Goal: Task Accomplishment & Management: Use online tool/utility

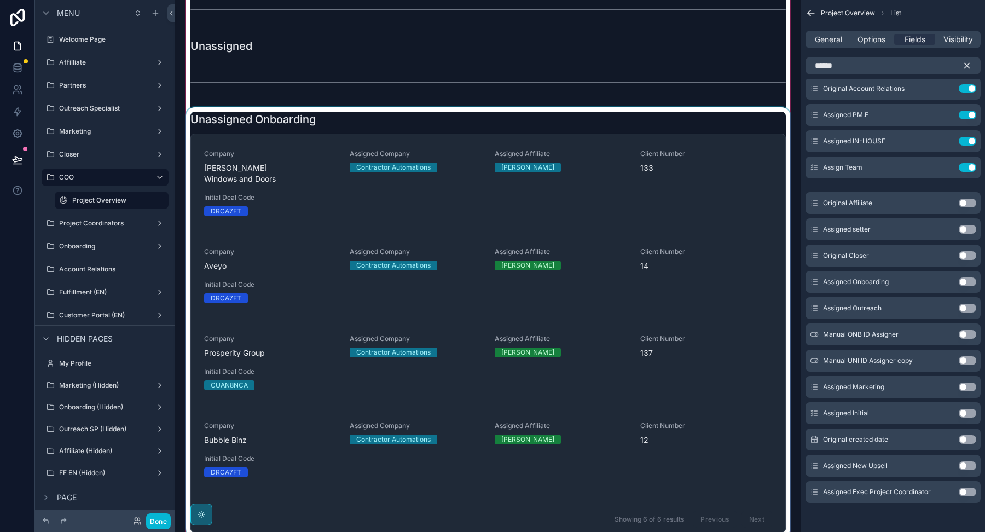
scroll to position [2111, 0]
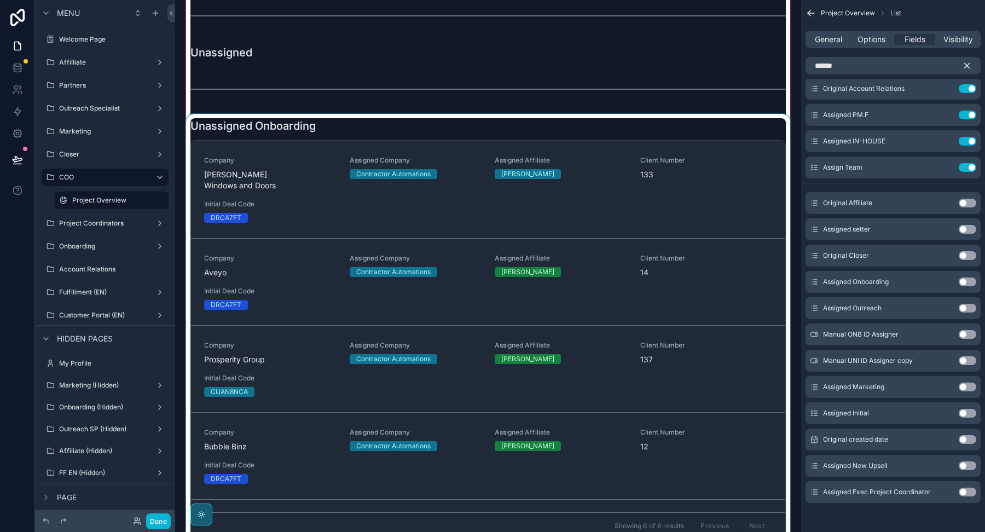
click at [483, 121] on div at bounding box center [488, 329] width 609 height 430
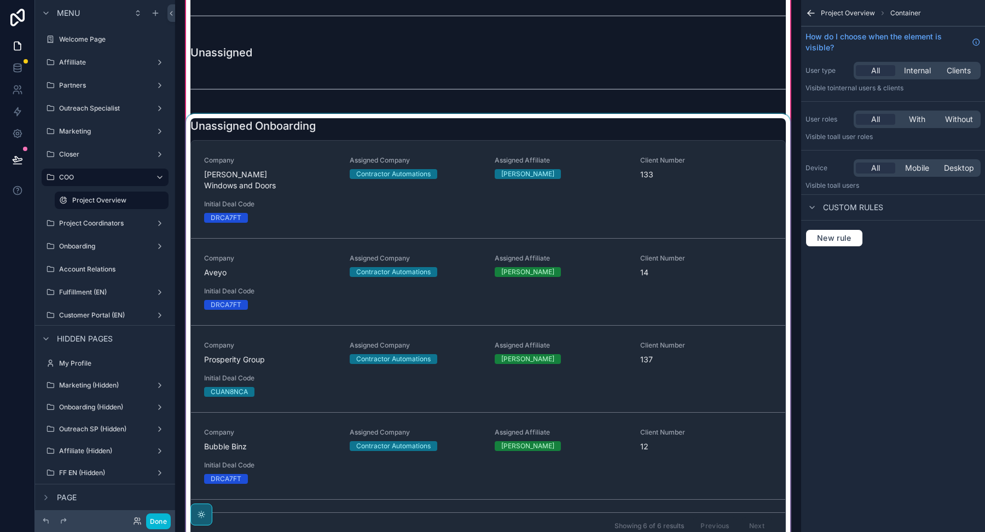
scroll to position [0, 0]
click at [596, 117] on div at bounding box center [488, 329] width 609 height 430
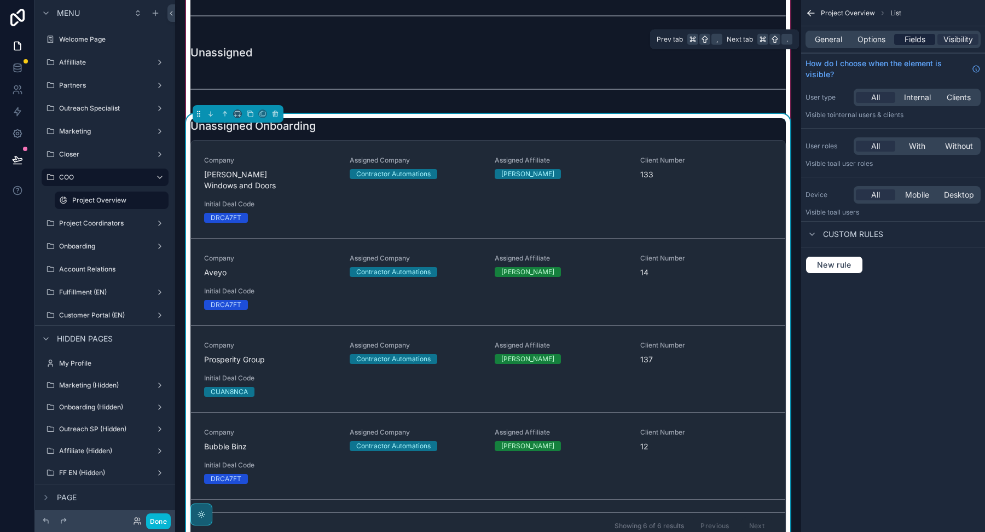
click at [899, 36] on div "Fields" at bounding box center [914, 39] width 41 height 11
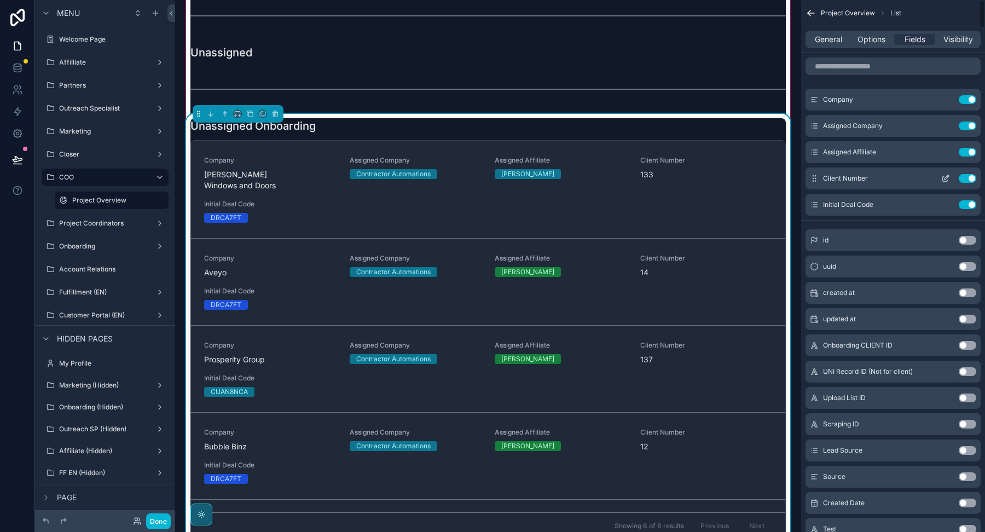
click at [969, 176] on button "Use setting" at bounding box center [968, 178] width 18 height 9
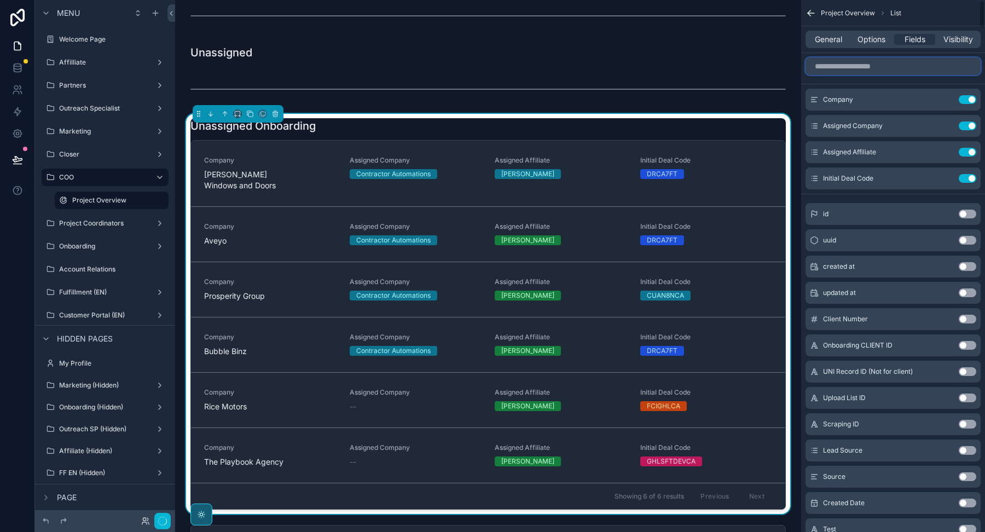
click at [881, 71] on input "scrollable content" at bounding box center [893, 66] width 175 height 18
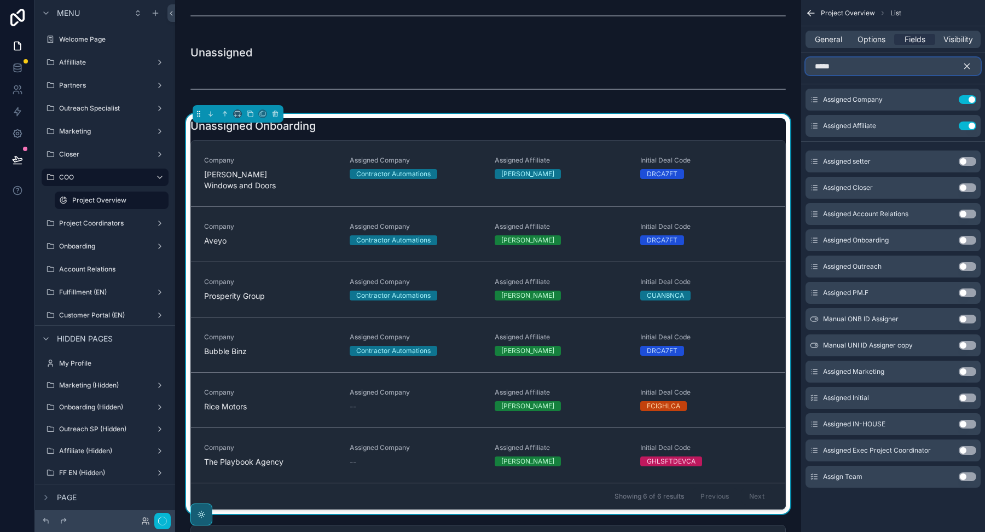
type input "*****"
click at [968, 242] on button "Use setting" at bounding box center [968, 240] width 18 height 9
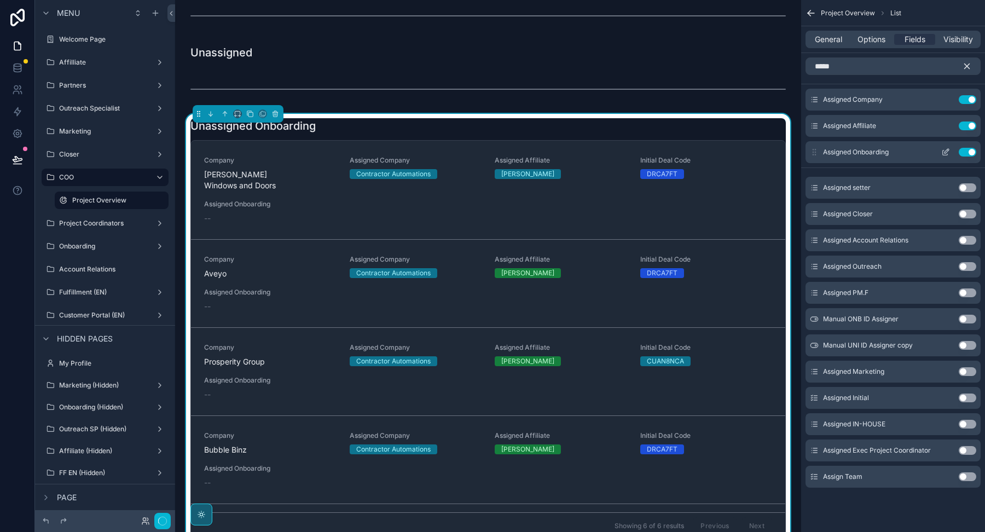
click at [946, 150] on icon "scrollable content" at bounding box center [947, 151] width 4 height 4
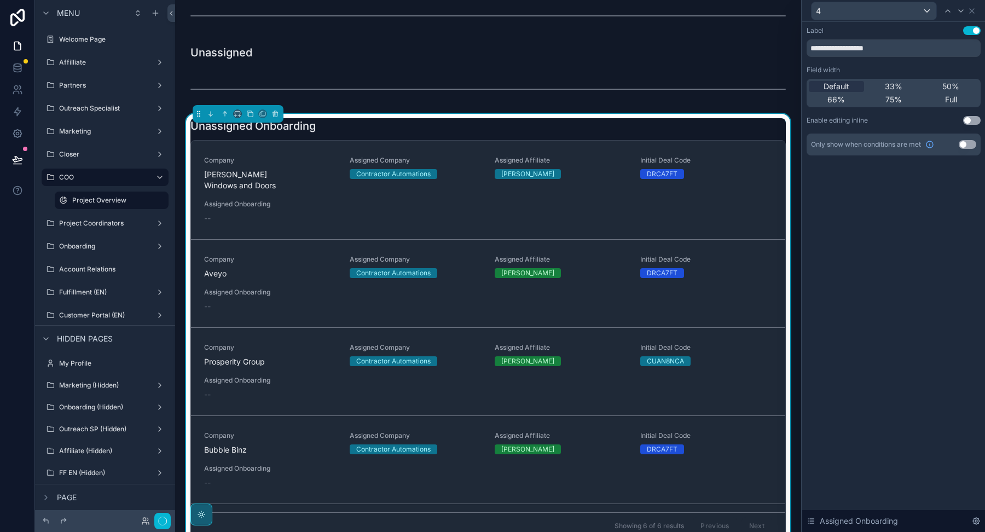
click at [968, 120] on button "Use setting" at bounding box center [972, 120] width 18 height 9
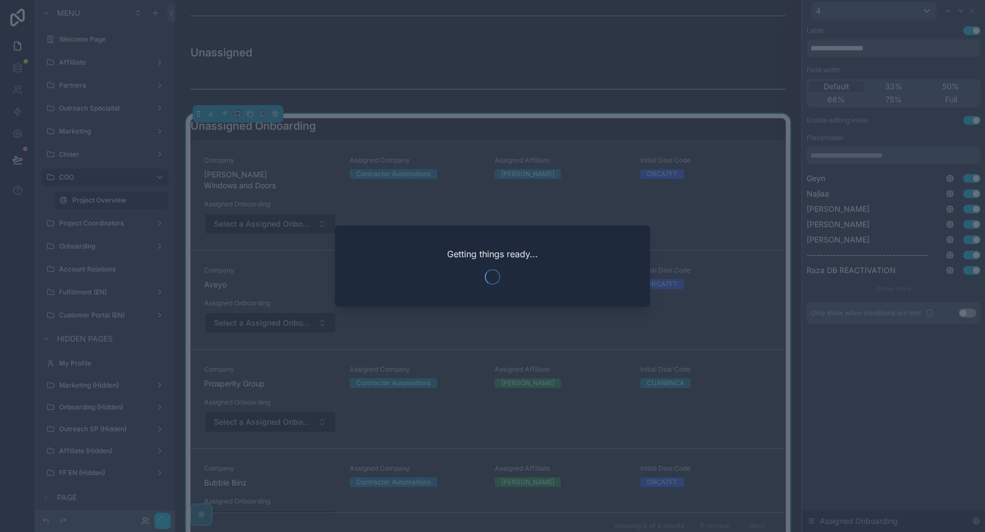
click at [320, 205] on div at bounding box center [492, 266] width 985 height 532
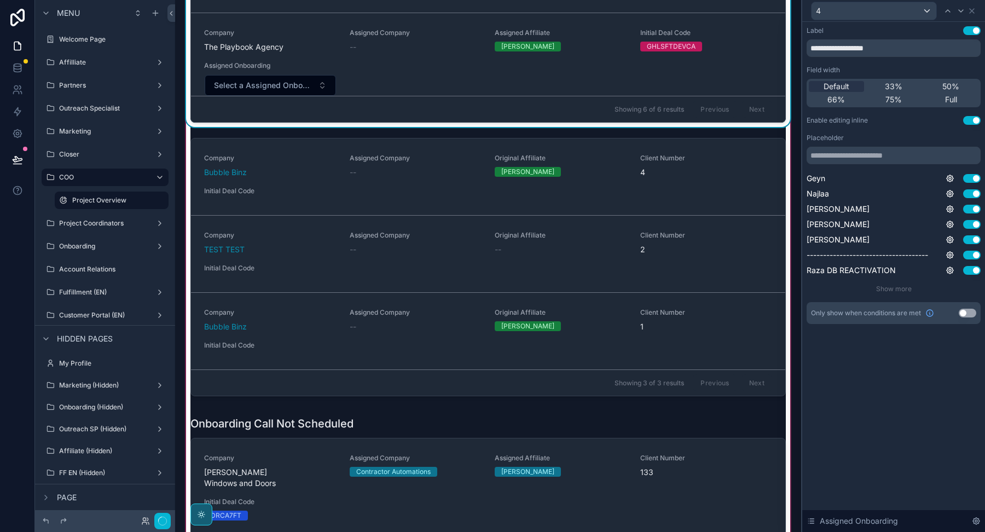
scroll to position [2520, 0]
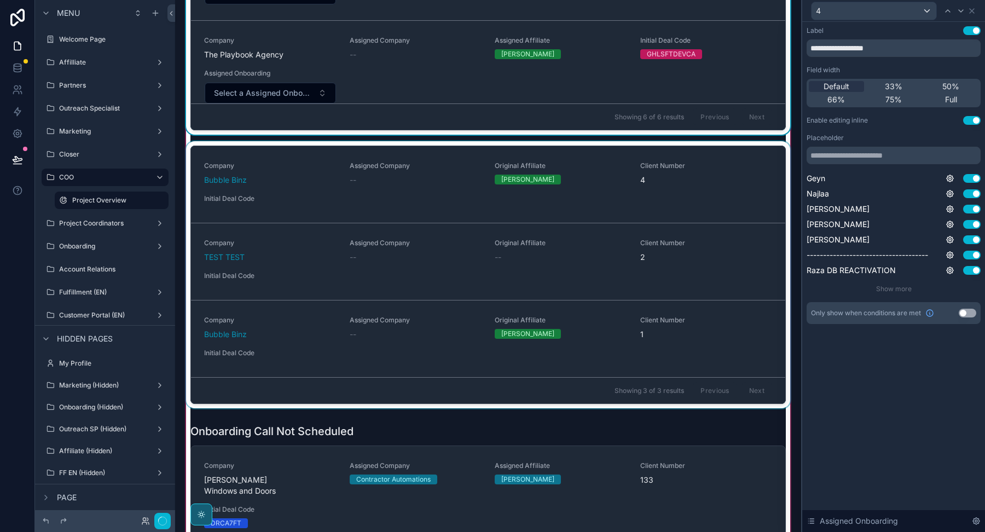
click at [527, 146] on div at bounding box center [488, 276] width 609 height 271
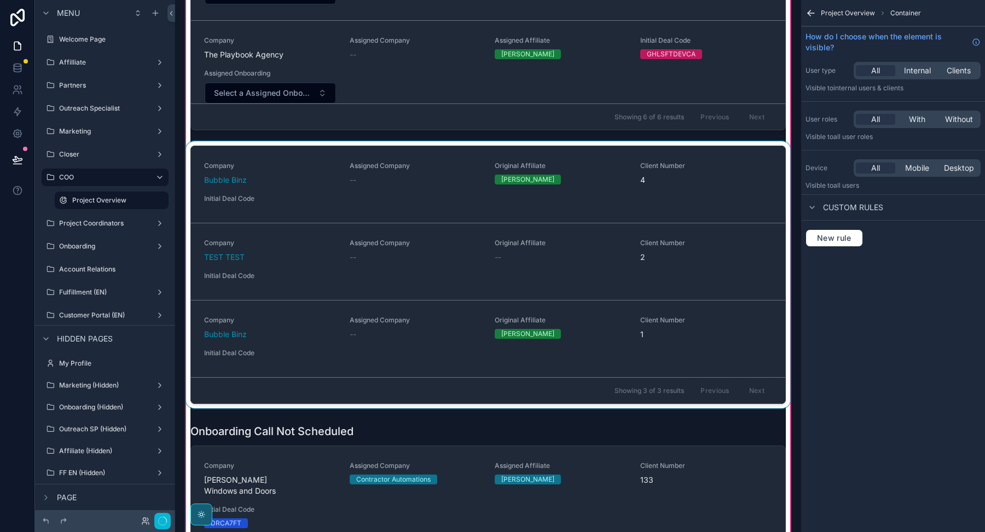
click at [674, 141] on div at bounding box center [488, 276] width 609 height 271
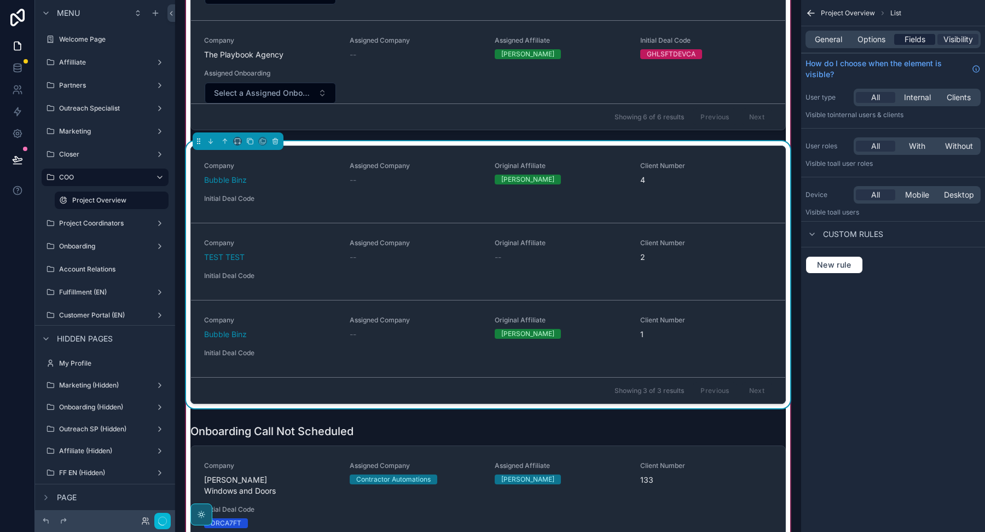
click at [910, 38] on span "Fields" at bounding box center [915, 39] width 21 height 11
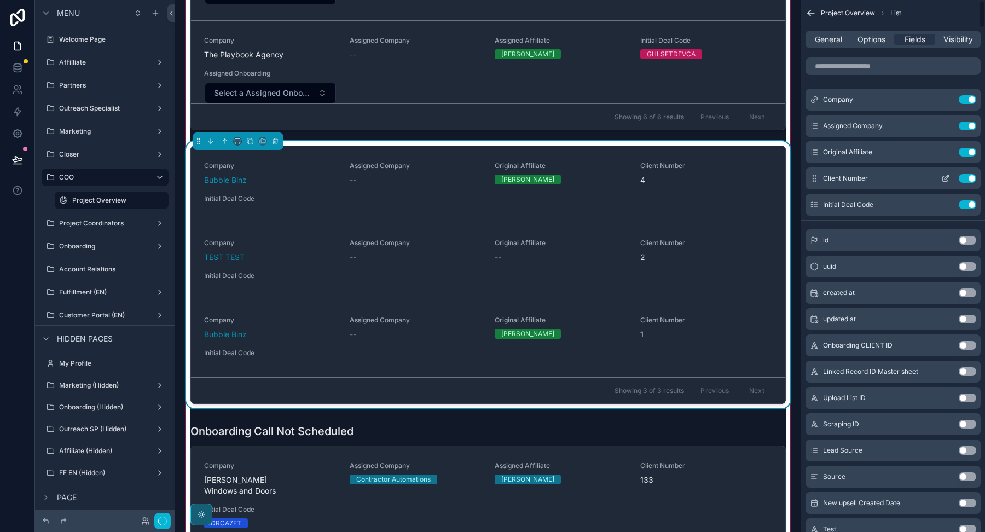
click at [970, 174] on button "Use setting" at bounding box center [968, 178] width 18 height 9
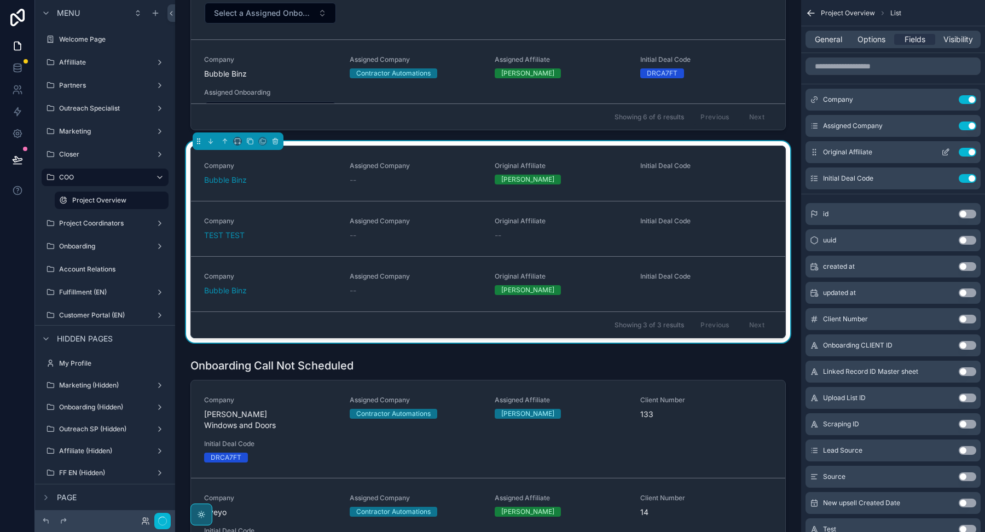
click at [972, 152] on button "Use setting" at bounding box center [968, 152] width 18 height 9
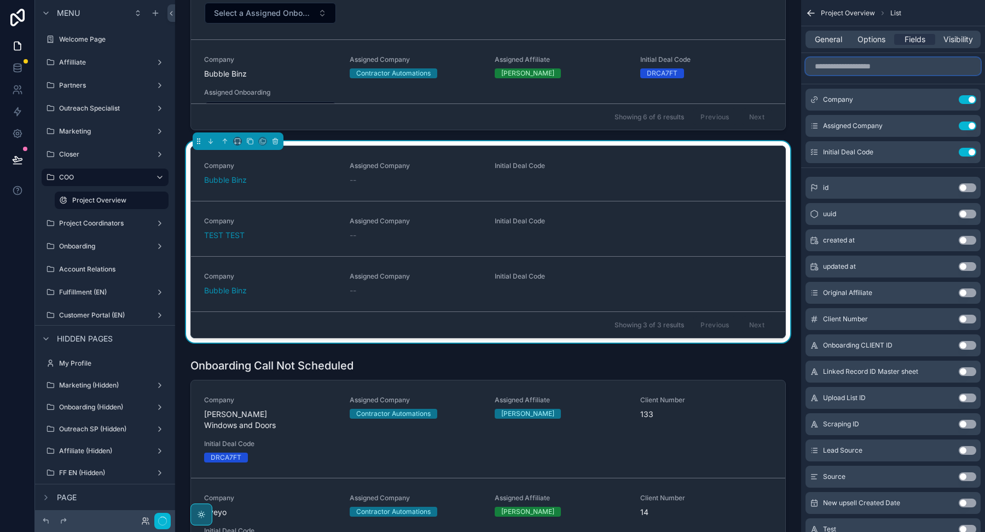
click at [869, 71] on input "scrollable content" at bounding box center [893, 66] width 175 height 18
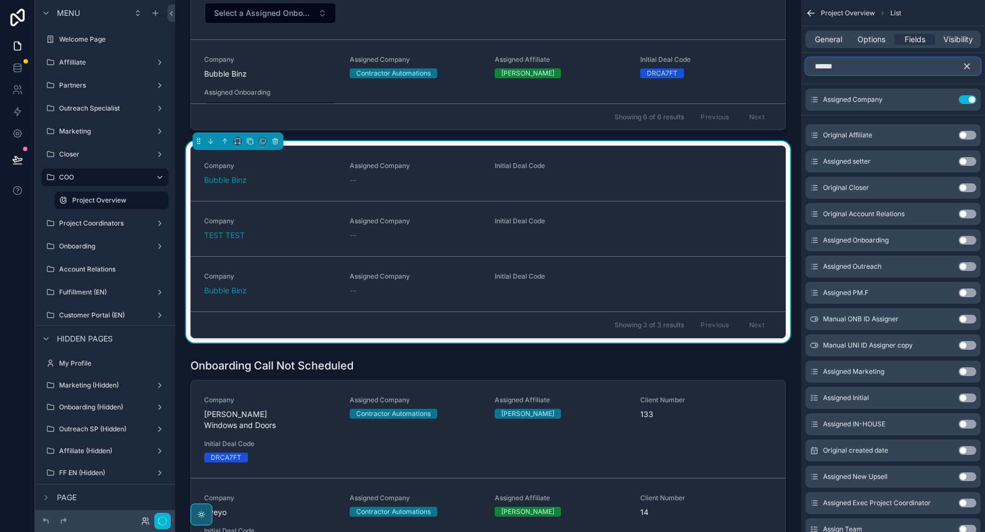
type input "******"
click at [972, 236] on button "Use setting" at bounding box center [968, 240] width 18 height 9
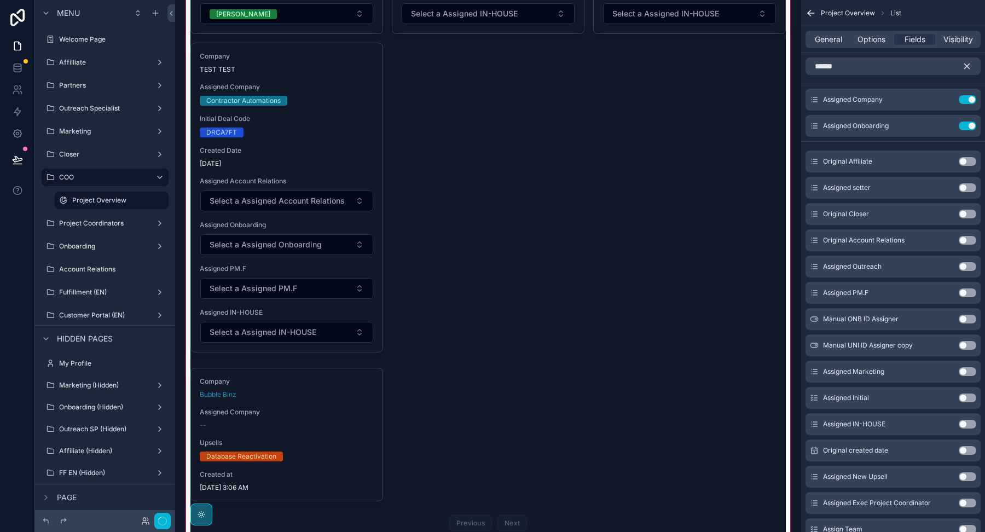
scroll to position [1233, 0]
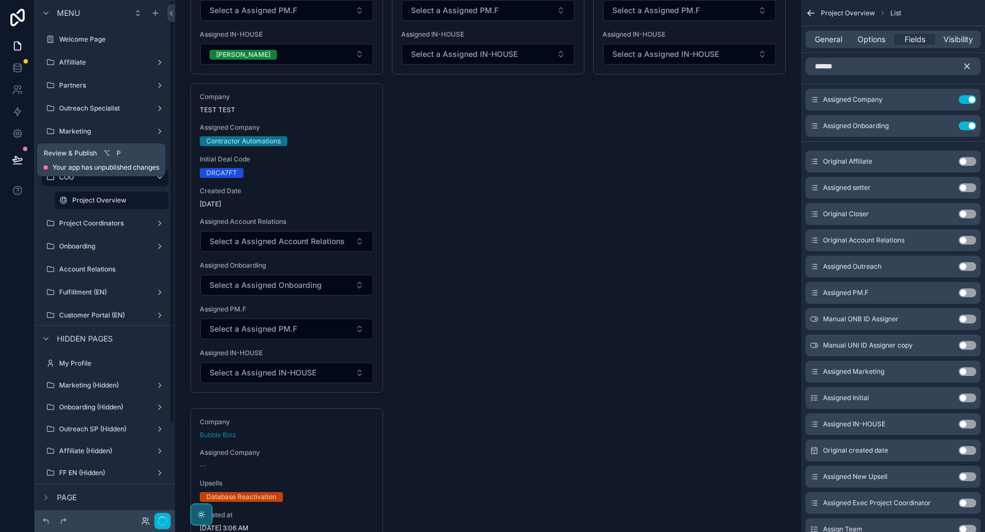
click at [19, 155] on icon at bounding box center [17, 159] width 11 height 11
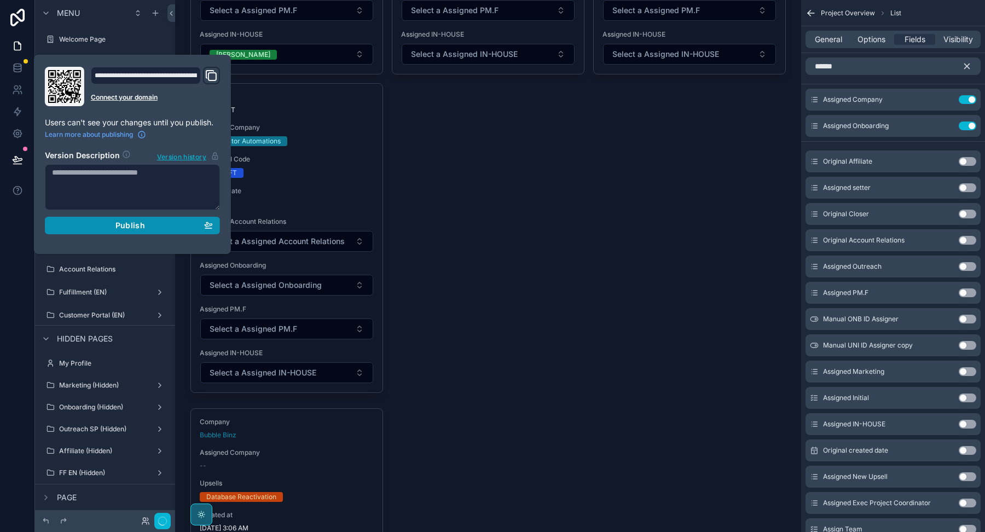
click at [112, 232] on button "Publish" at bounding box center [132, 226] width 175 height 18
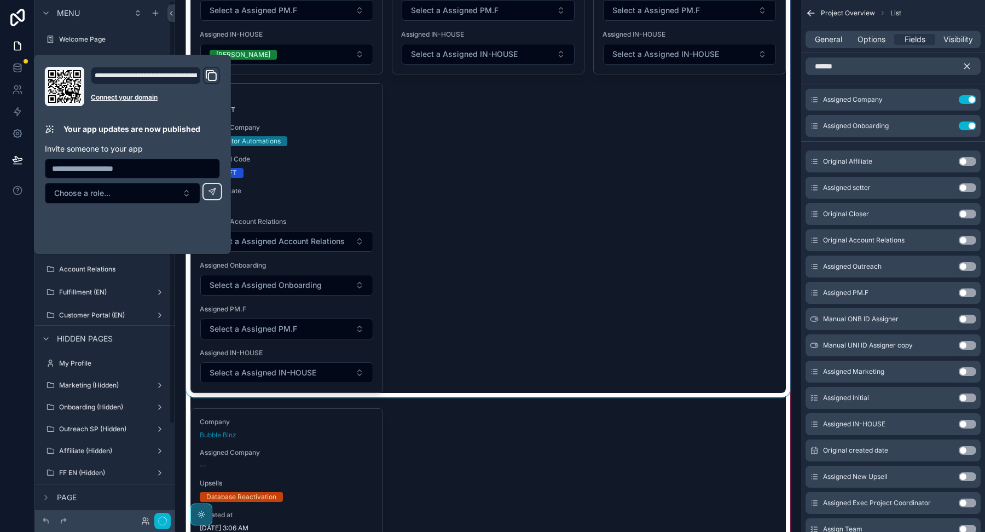
click at [388, 186] on div at bounding box center [488, 67] width 609 height 659
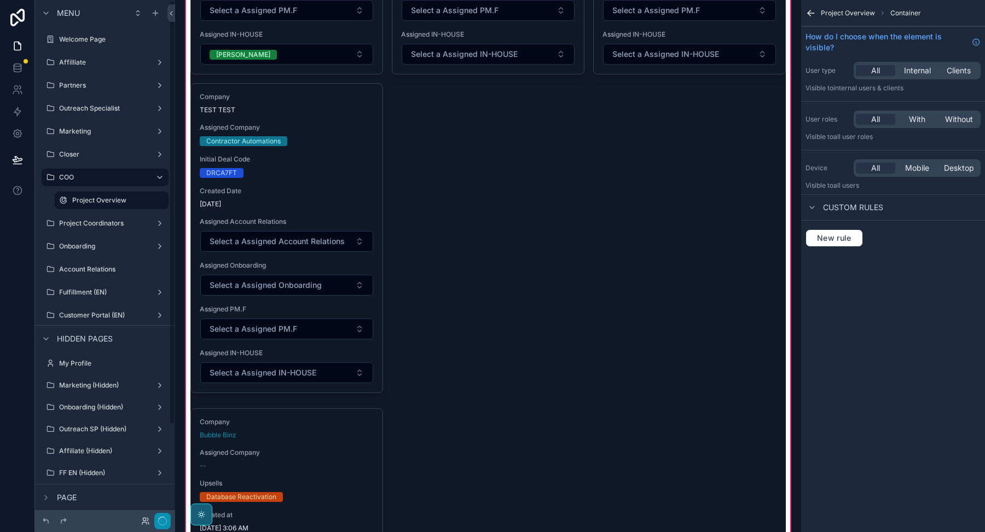
click at [162, 516] on button "button" at bounding box center [162, 521] width 16 height 16
click at [164, 520] on icon "button" at bounding box center [162, 521] width 9 height 9
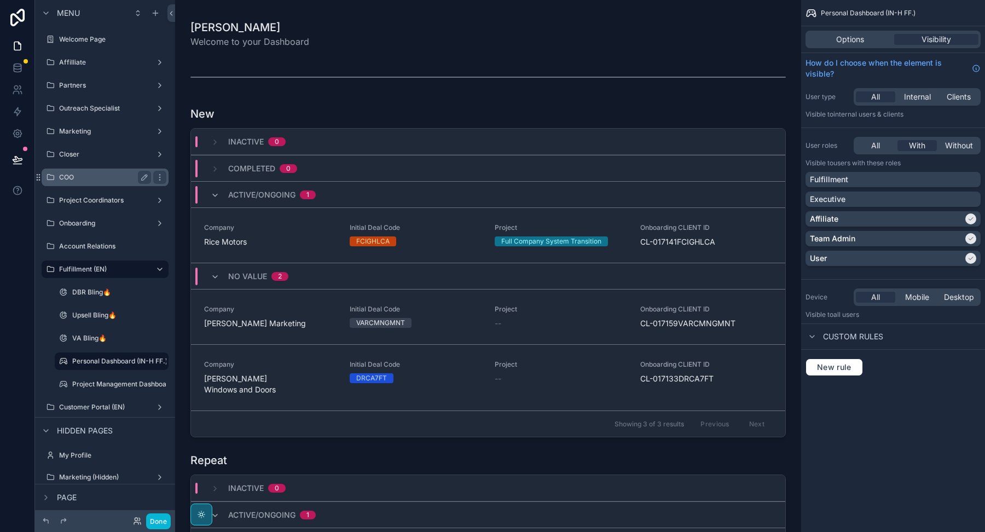
click at [88, 176] on label "COO" at bounding box center [103, 177] width 88 height 9
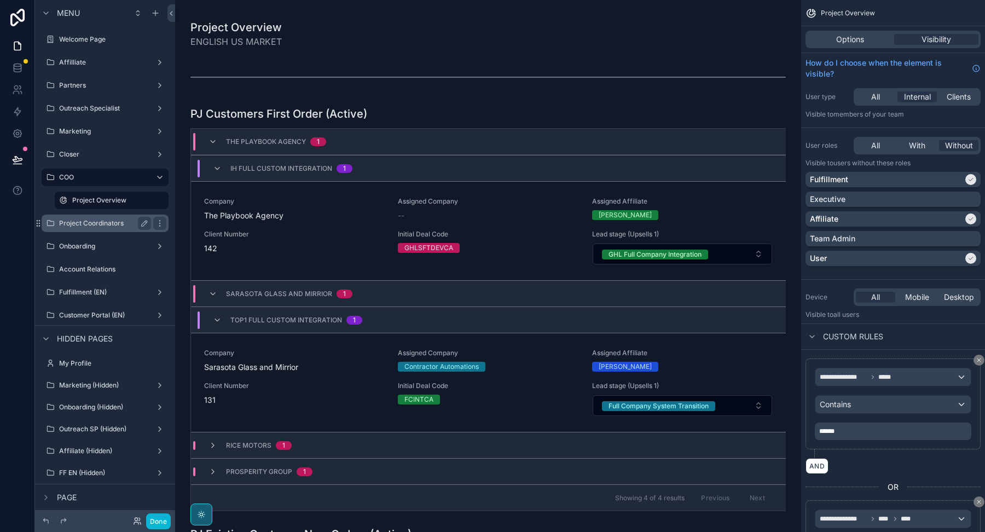
click at [94, 225] on label "Project Coordinators" at bounding box center [103, 223] width 88 height 9
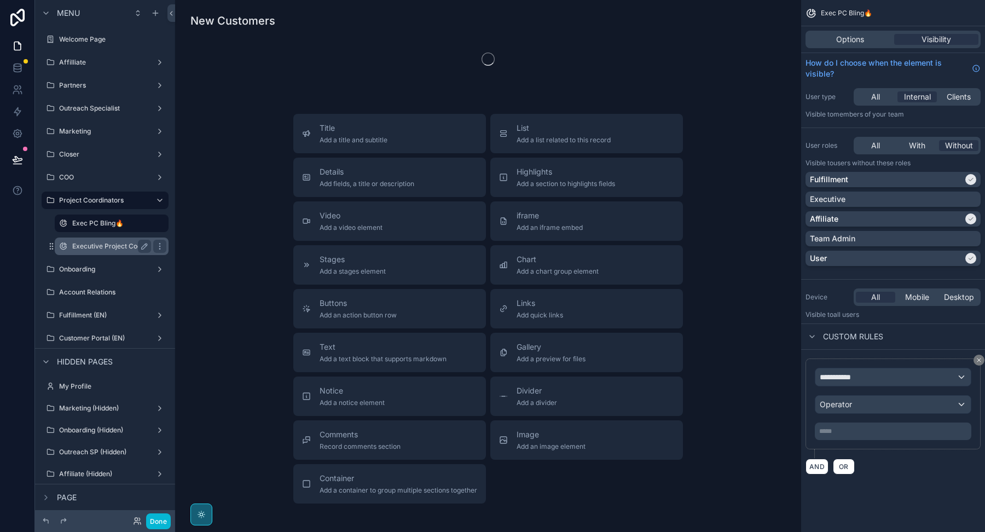
click at [93, 245] on label "Executive Project Coordinator" at bounding box center [119, 246] width 94 height 9
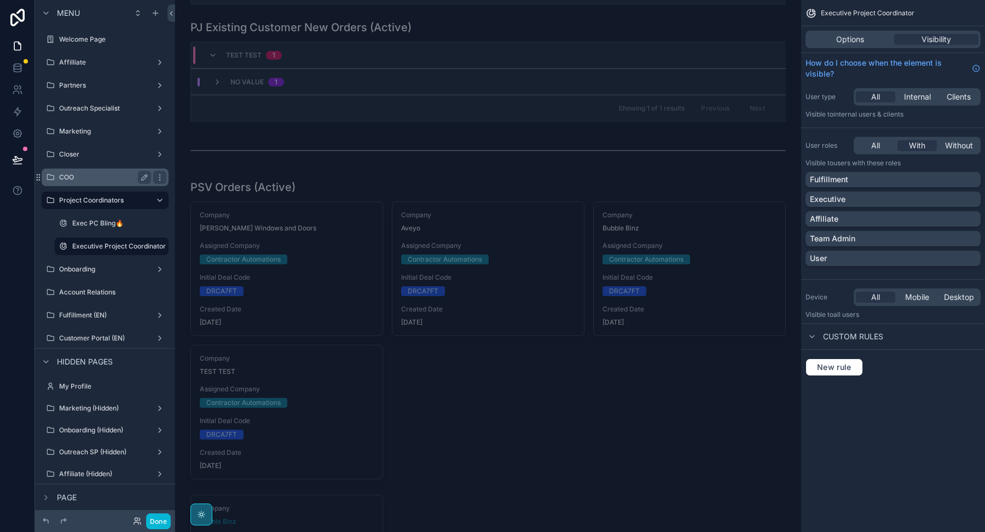
click at [79, 176] on label "COO" at bounding box center [103, 177] width 88 height 9
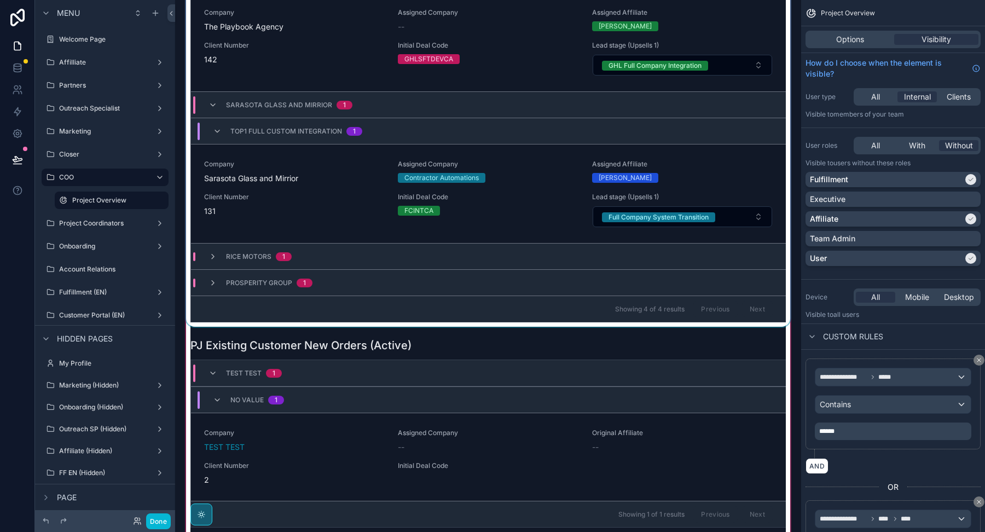
scroll to position [352, 0]
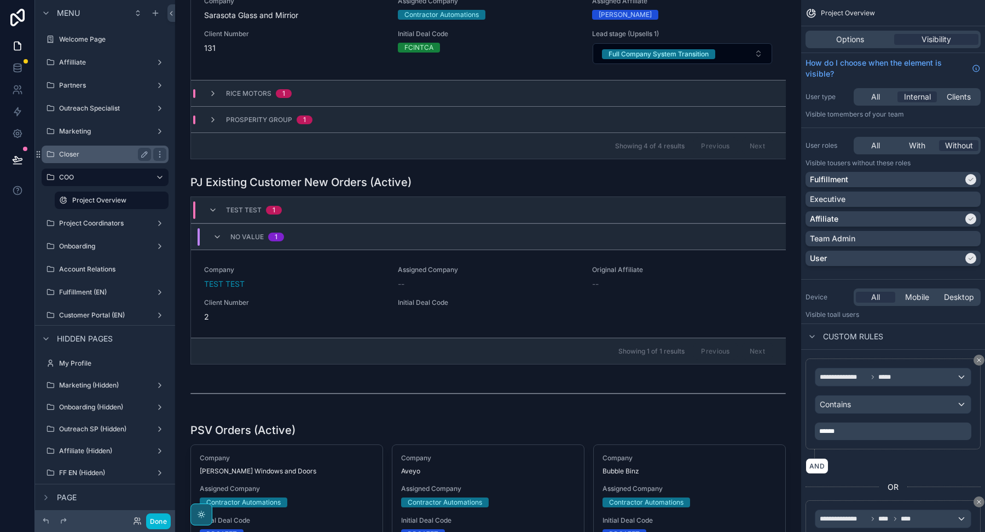
click at [105, 155] on label "Closer" at bounding box center [103, 154] width 88 height 9
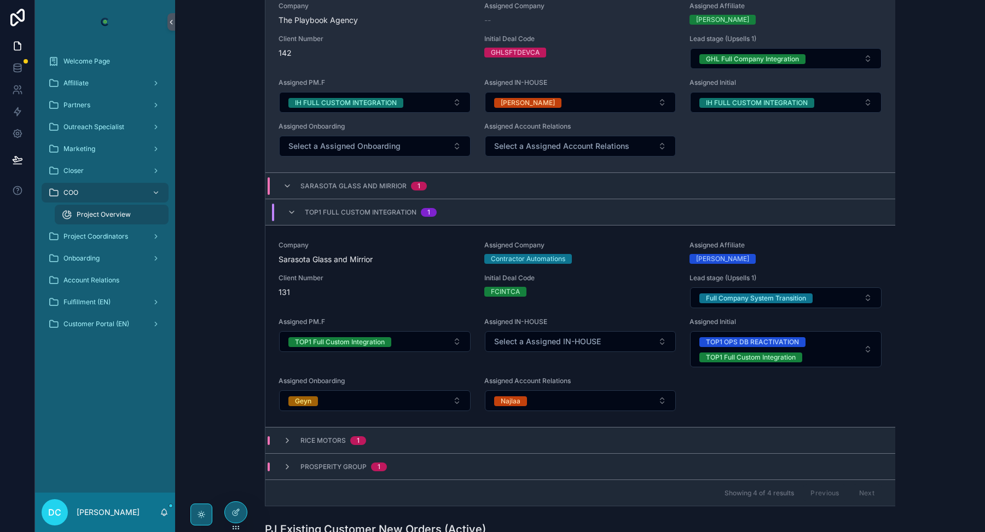
scroll to position [209, 0]
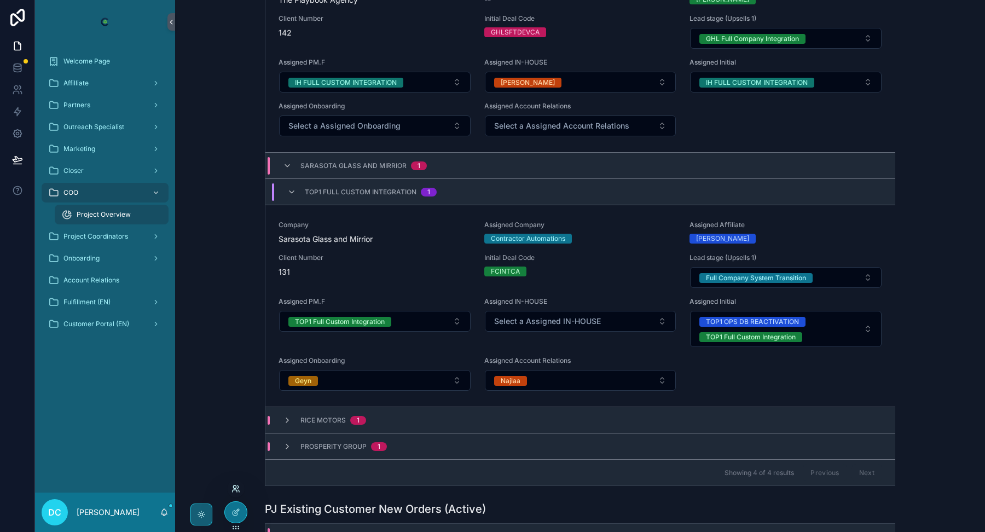
click at [234, 489] on icon at bounding box center [236, 488] width 9 height 9
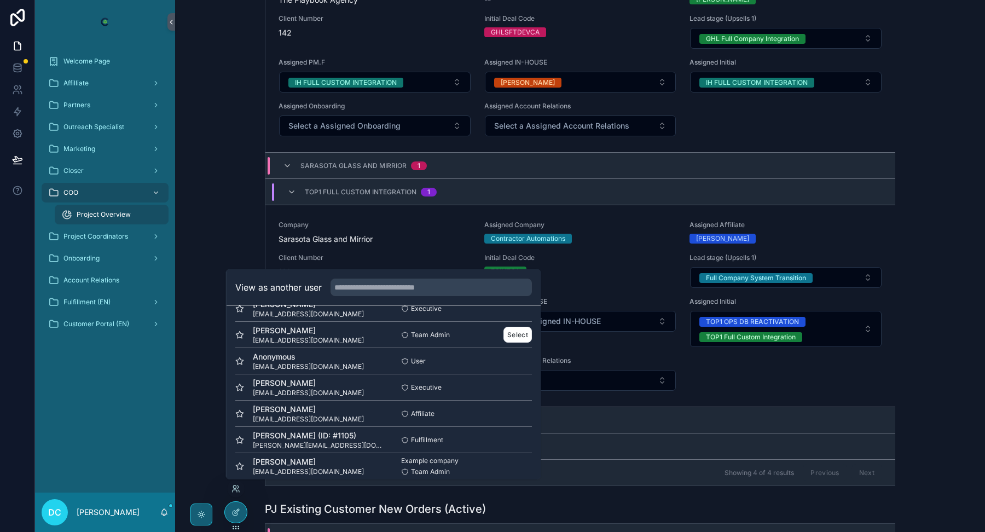
scroll to position [54, 0]
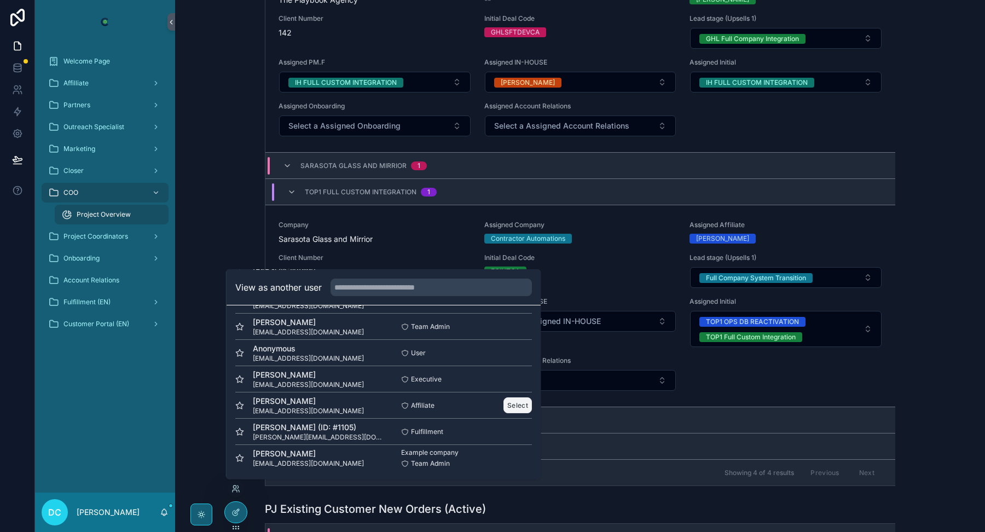
click at [518, 405] on button "Select" at bounding box center [518, 405] width 28 height 16
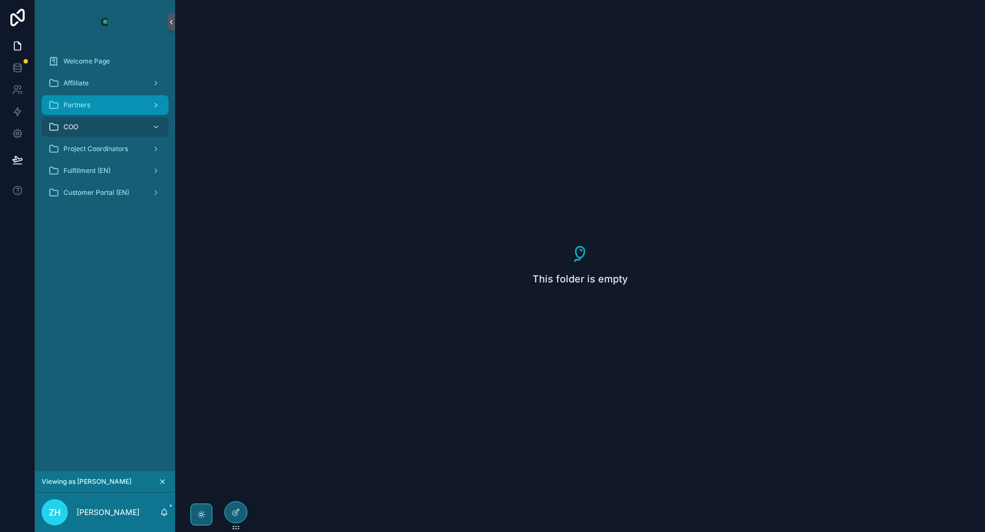
click at [96, 107] on div "Partners" at bounding box center [105, 105] width 114 height 18
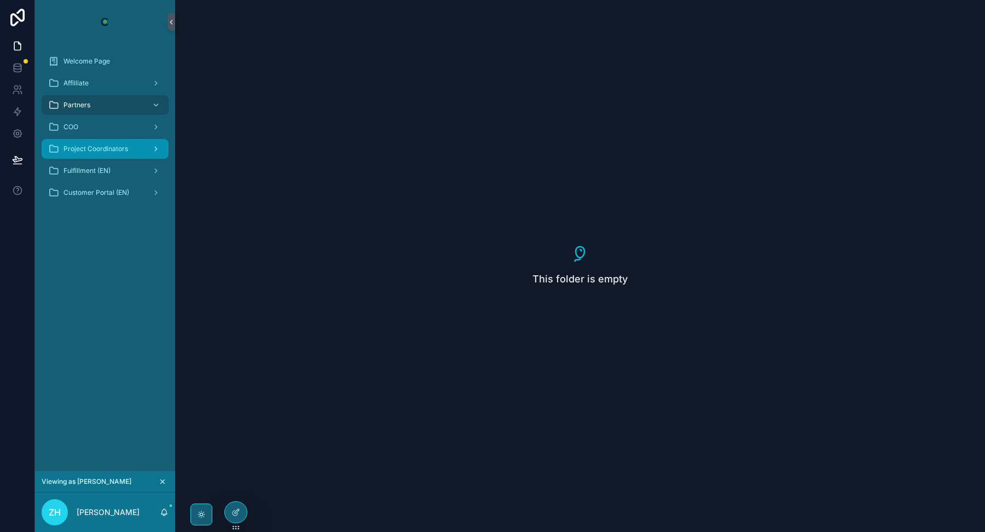
click at [83, 143] on div "Project Coordinators" at bounding box center [105, 149] width 114 height 18
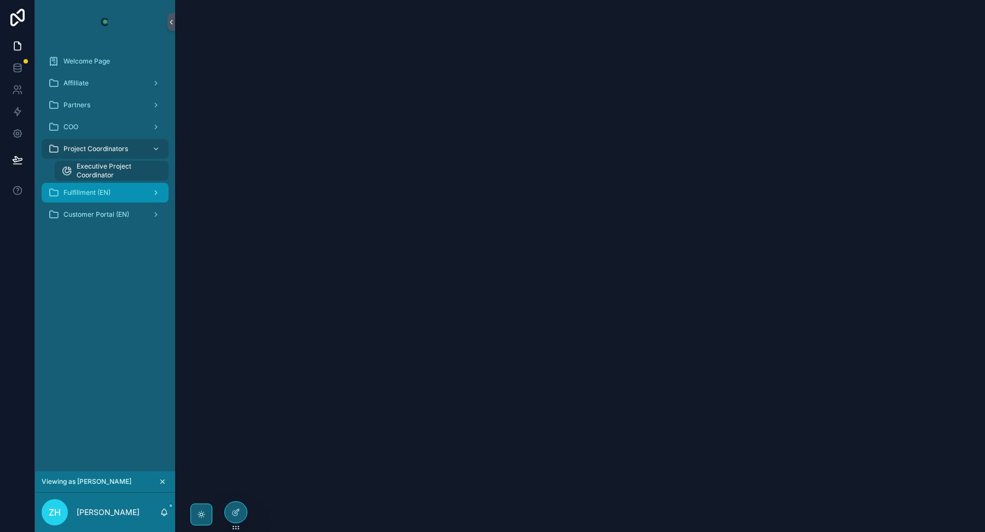
click at [102, 192] on span "Fulfillment (EN)" at bounding box center [86, 192] width 47 height 9
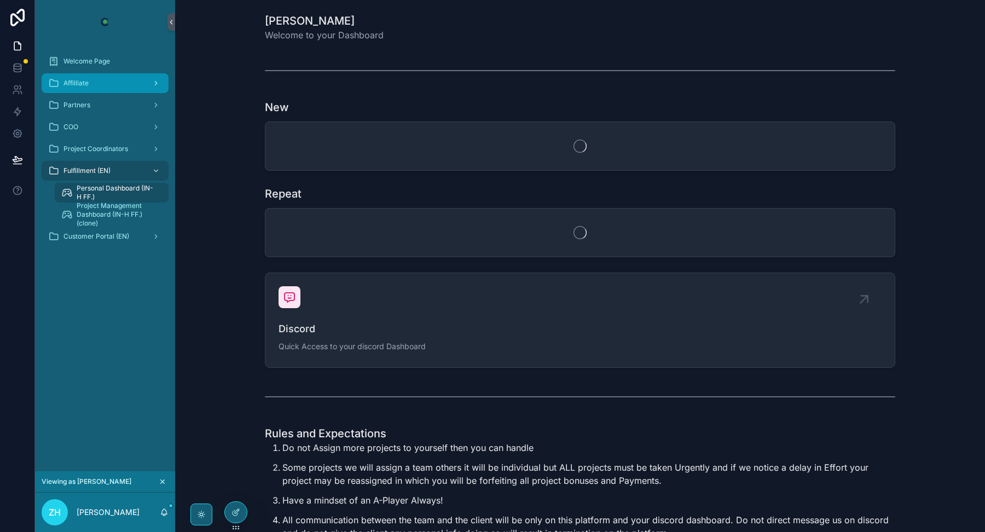
click at [117, 88] on div "Affilliate" at bounding box center [105, 83] width 114 height 18
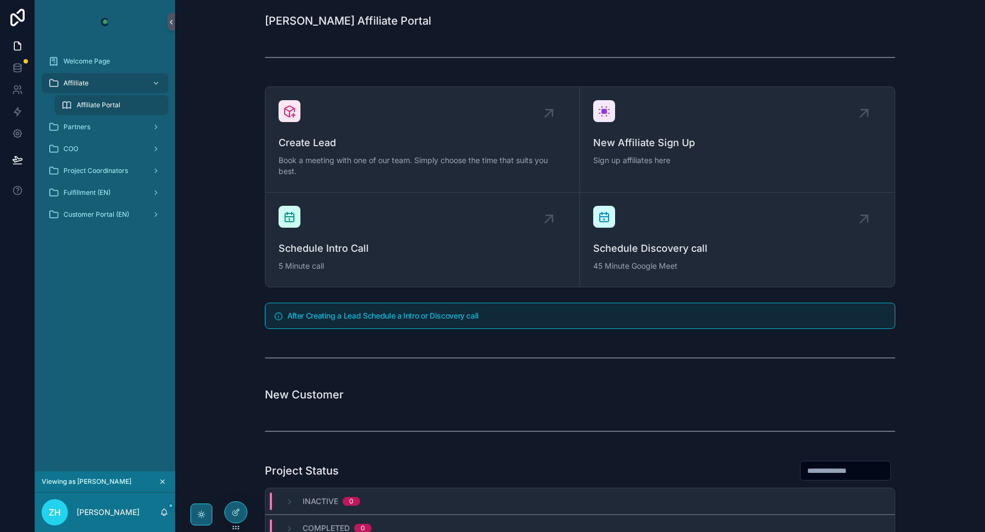
click at [120, 107] on div "Affiliate Portal" at bounding box center [111, 105] width 101 height 18
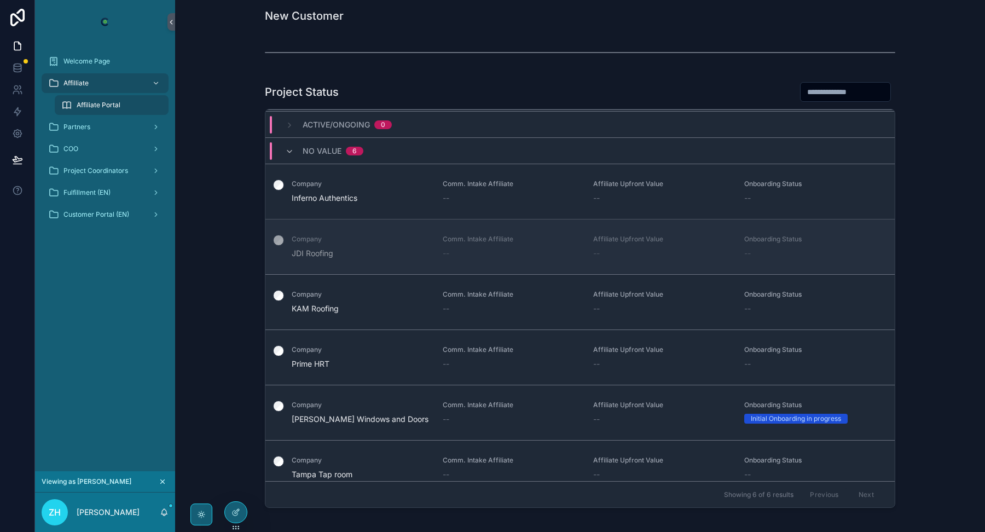
scroll to position [54, 0]
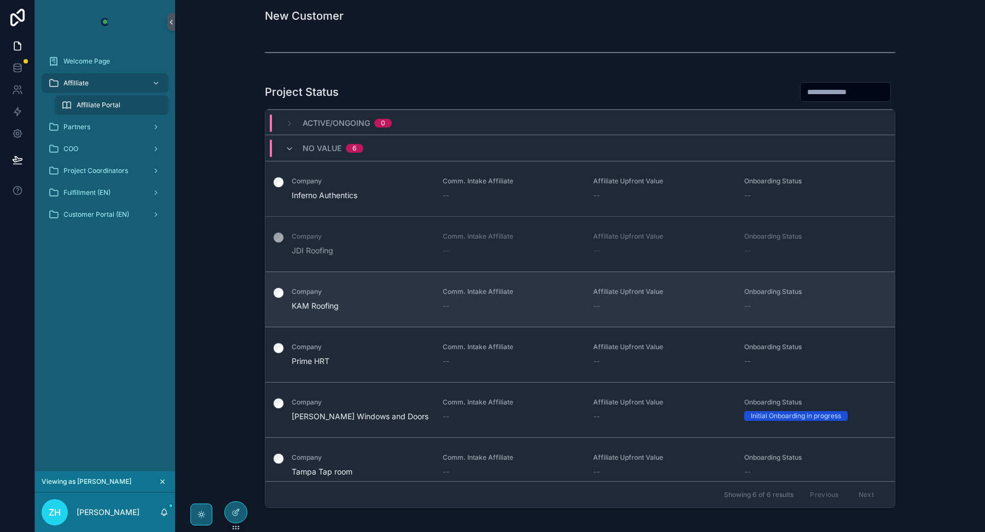
click at [323, 288] on span "Company" at bounding box center [361, 291] width 138 height 9
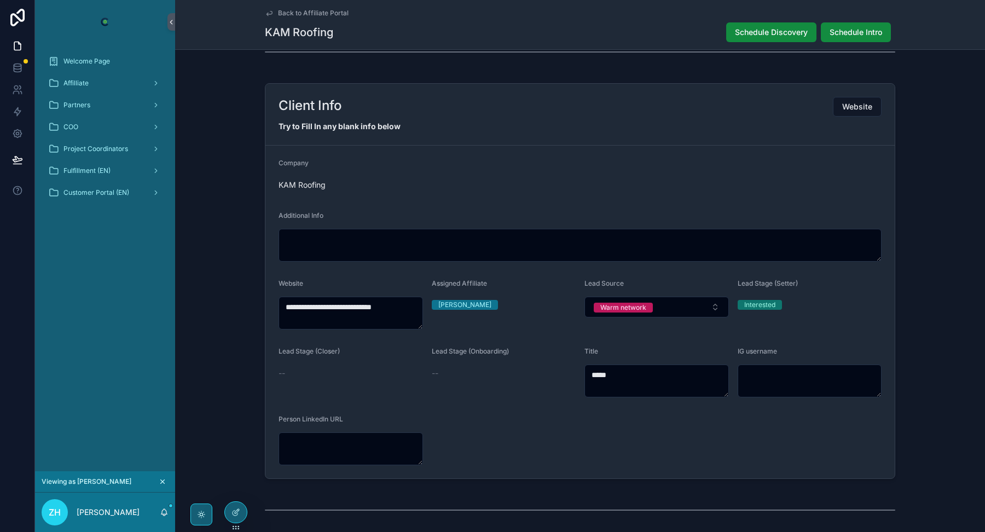
scroll to position [394, 0]
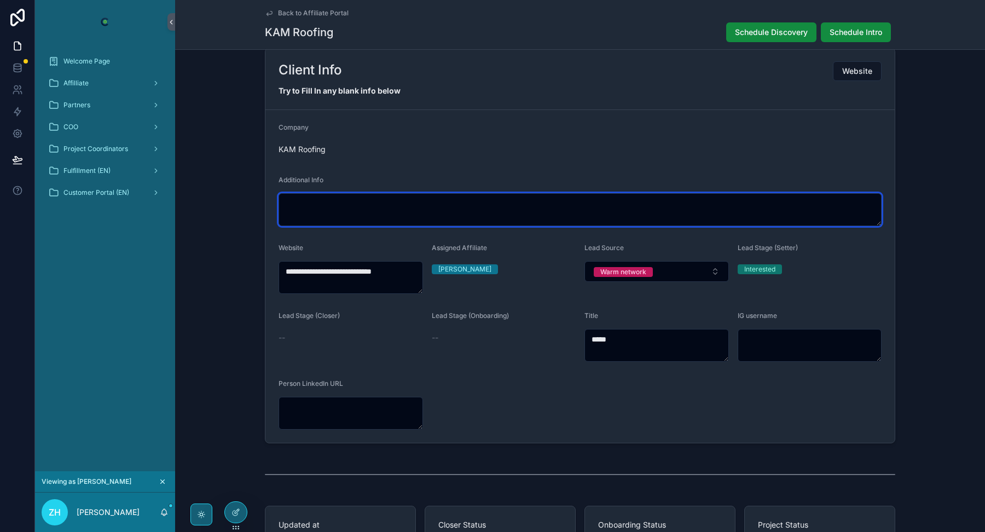
click at [290, 201] on textarea "scrollable content" at bounding box center [580, 209] width 603 height 33
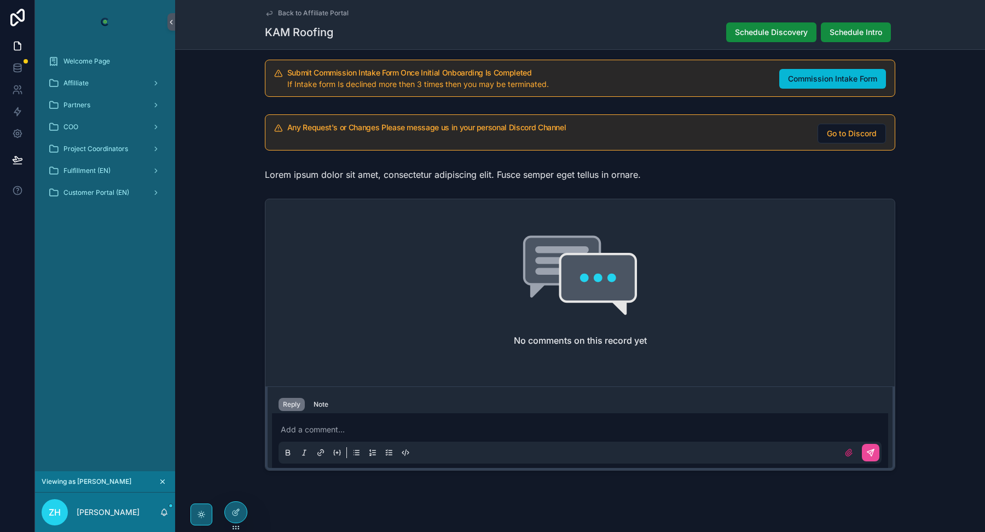
scroll to position [966, 0]
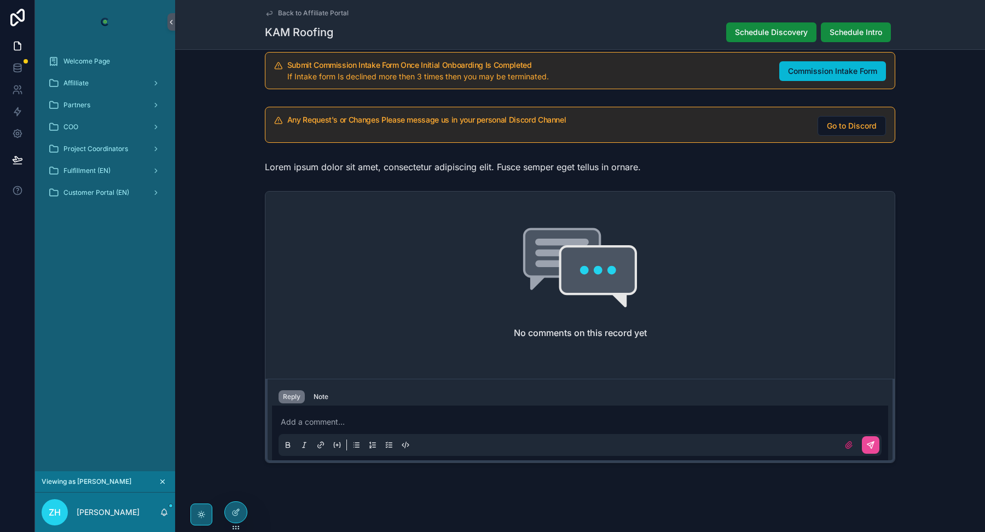
click at [368, 417] on p "scrollable content" at bounding box center [582, 422] width 603 height 11
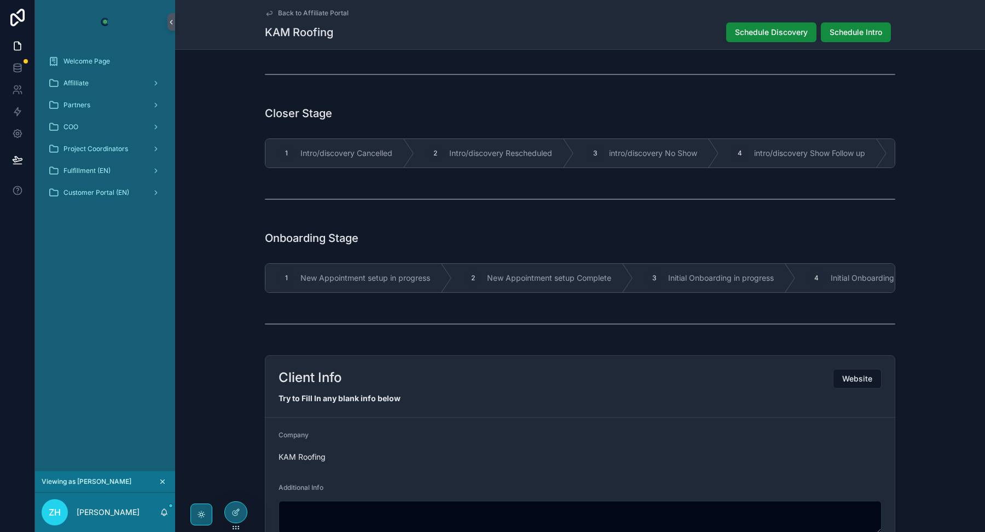
scroll to position [0, 0]
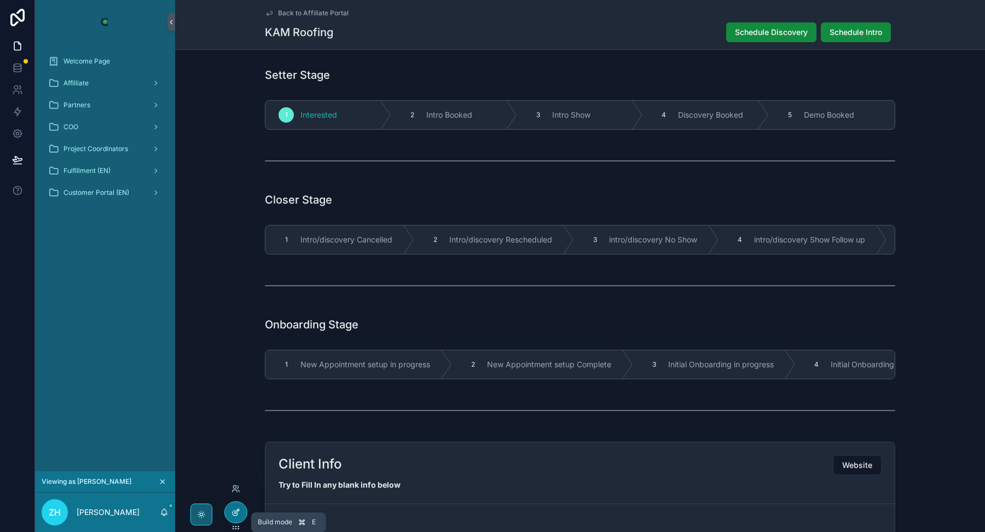
click at [239, 505] on div at bounding box center [236, 512] width 22 height 21
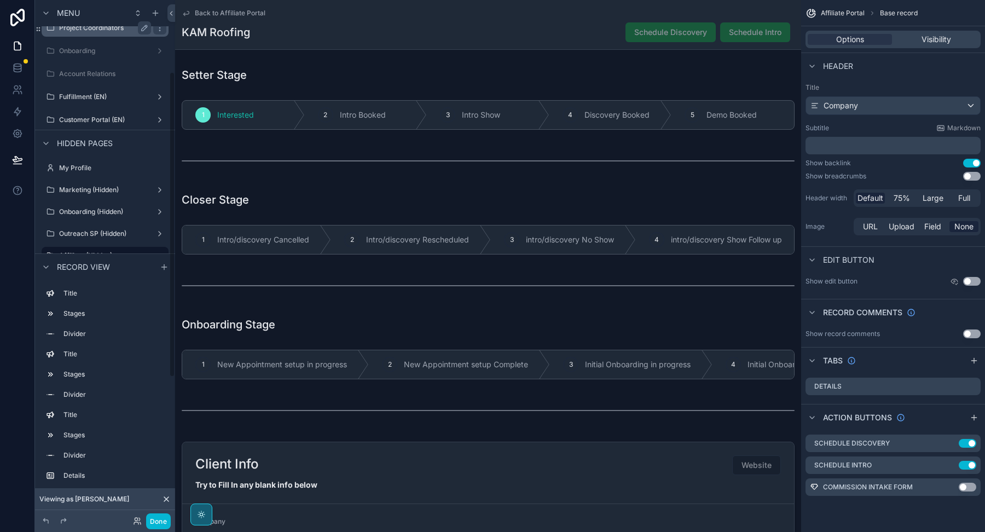
scroll to position [210, 0]
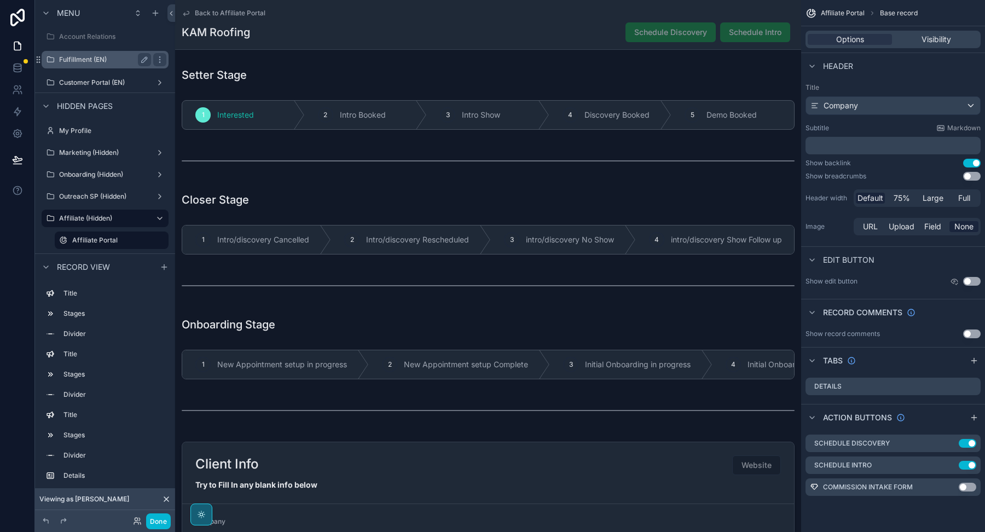
click at [101, 66] on div "Fulfillment (EN)" at bounding box center [105, 60] width 123 height 18
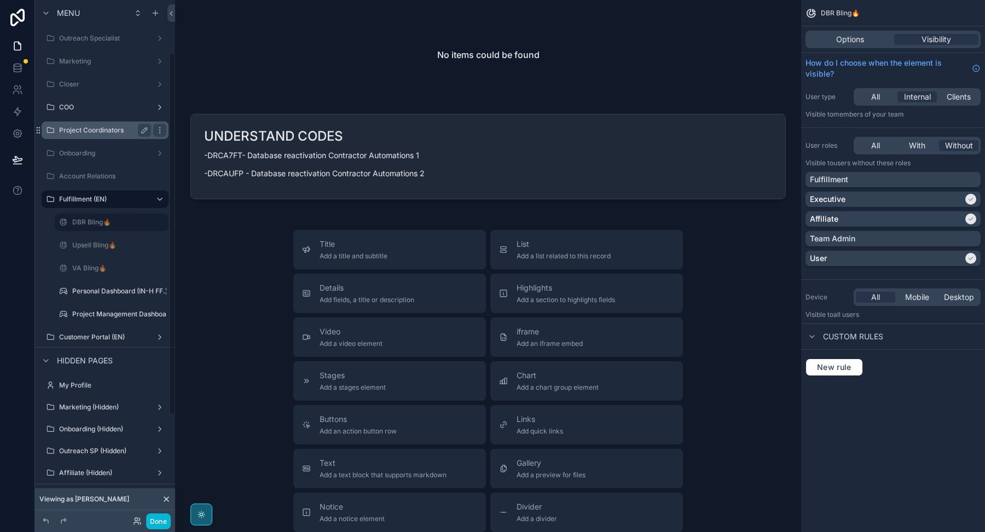
scroll to position [78, 0]
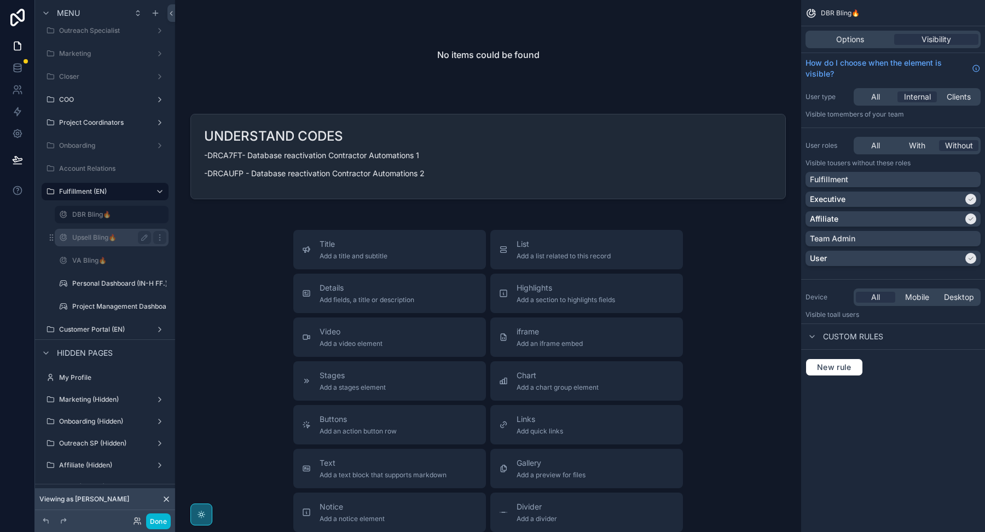
click at [99, 242] on div "Upsell Bling🔥" at bounding box center [111, 237] width 79 height 13
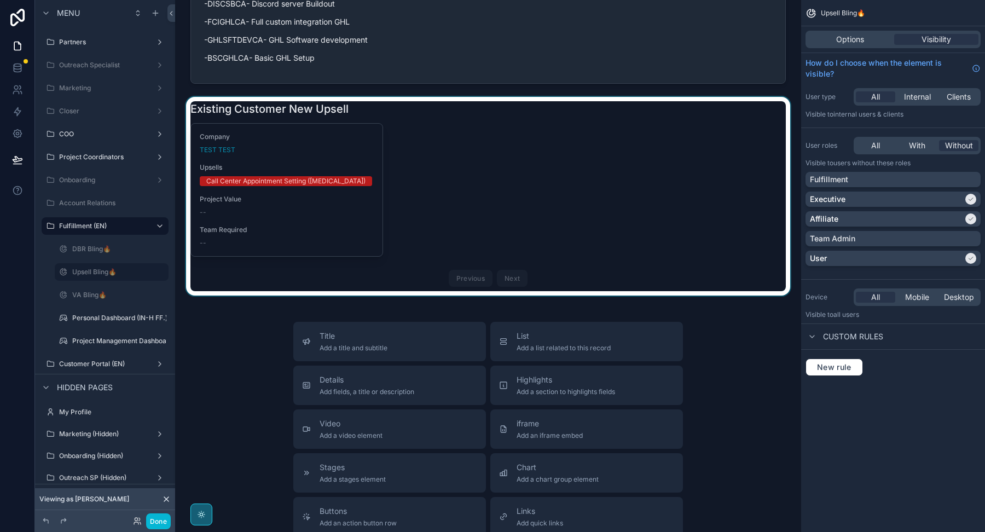
scroll to position [258, 0]
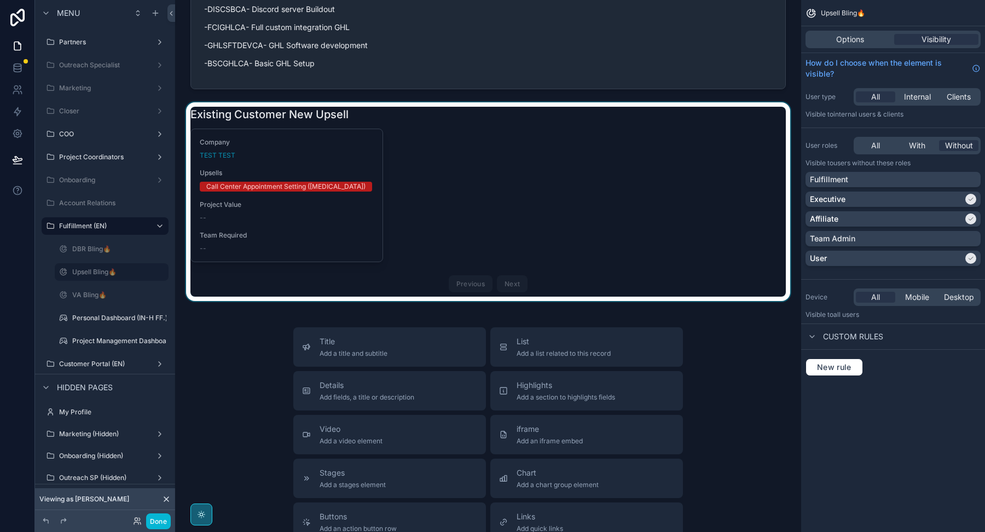
click at [273, 200] on div "scrollable content" at bounding box center [488, 201] width 609 height 199
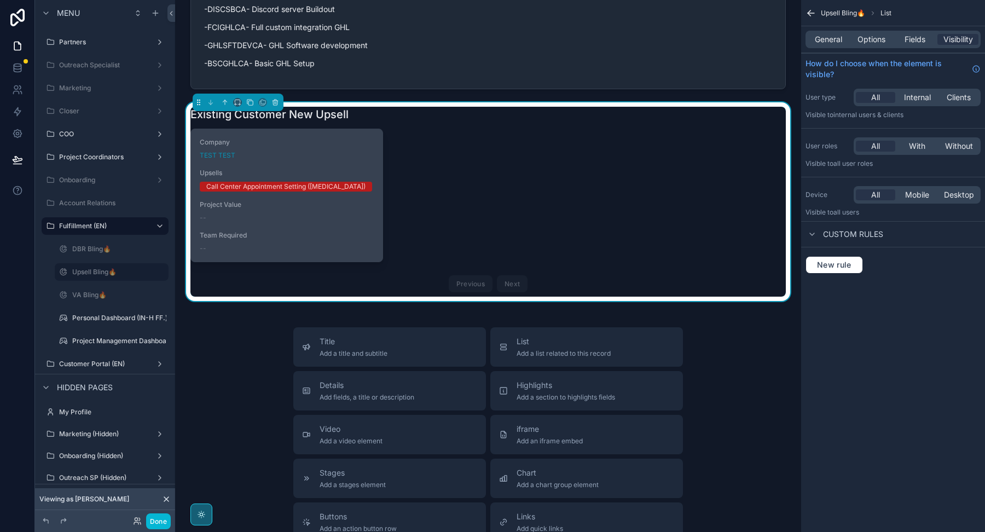
click at [272, 211] on div "Project Value --" at bounding box center [287, 211] width 174 height 22
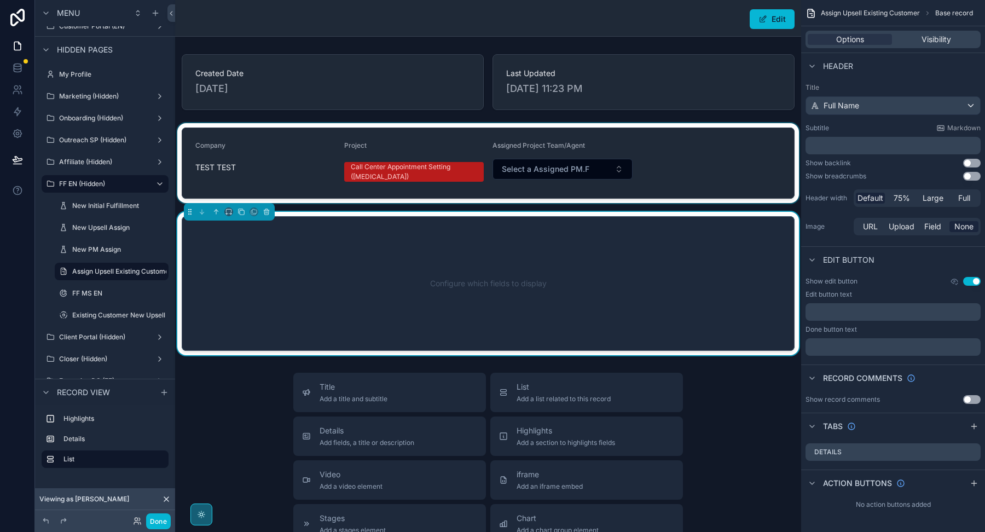
click at [548, 166] on div "scrollable content" at bounding box center [488, 163] width 626 height 80
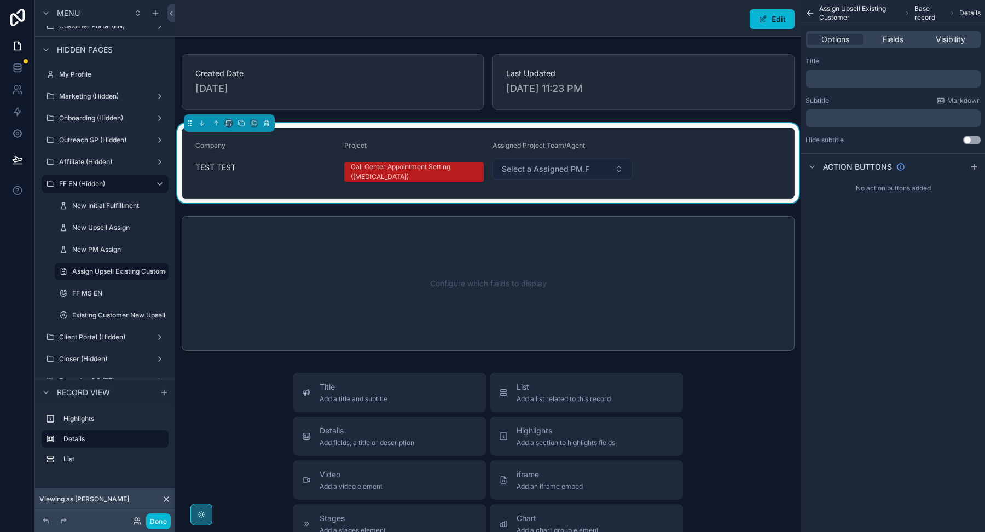
click at [544, 173] on span "Select a Assigned PM.F" at bounding box center [546, 169] width 88 height 11
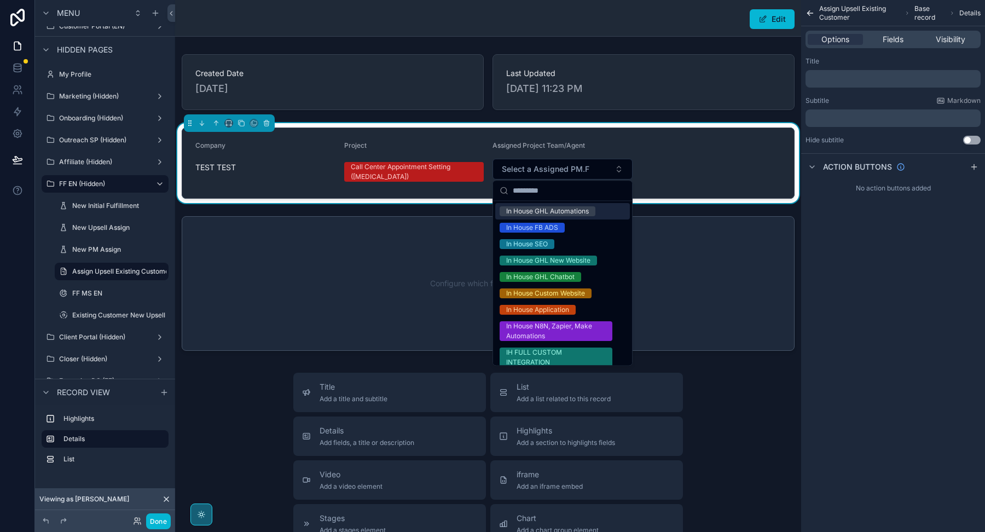
scroll to position [96, 0]
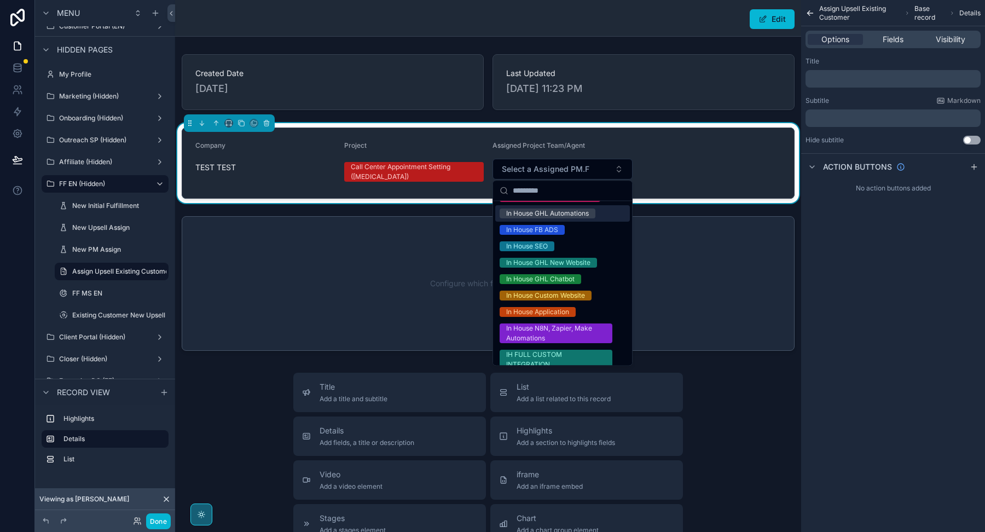
click at [731, 146] on form "Company TEST TEST Project Call Center Appointment Setting ([MEDICAL_DATA]) Assi…" at bounding box center [488, 163] width 612 height 70
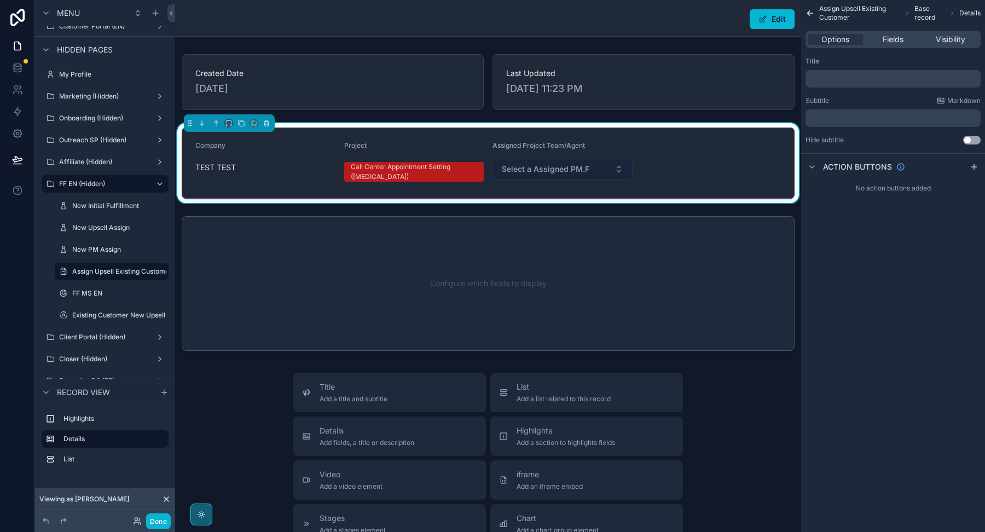
click at [610, 166] on button "Select a Assigned PM.F" at bounding box center [563, 169] width 140 height 21
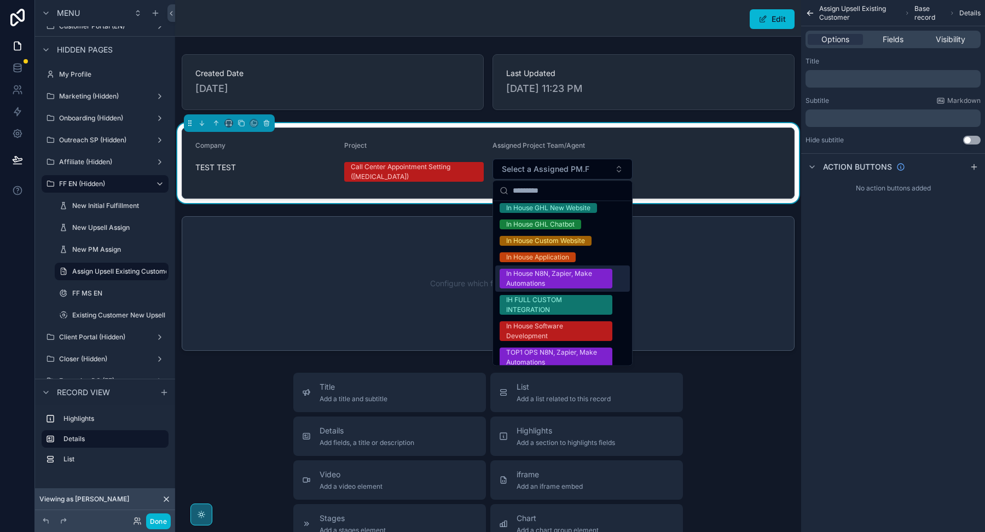
scroll to position [143, 0]
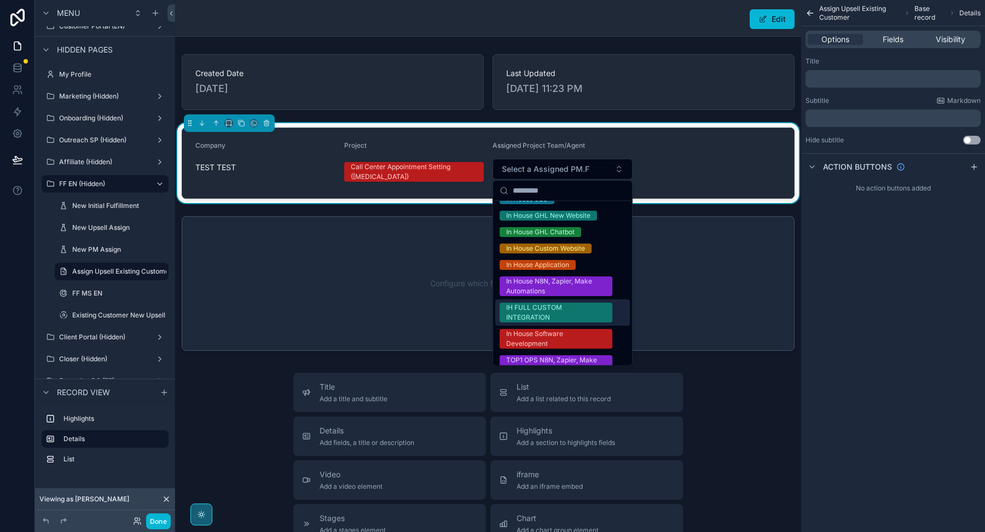
click at [529, 316] on div "IH FULL CUSTOM INTEGRATION" at bounding box center [556, 313] width 100 height 20
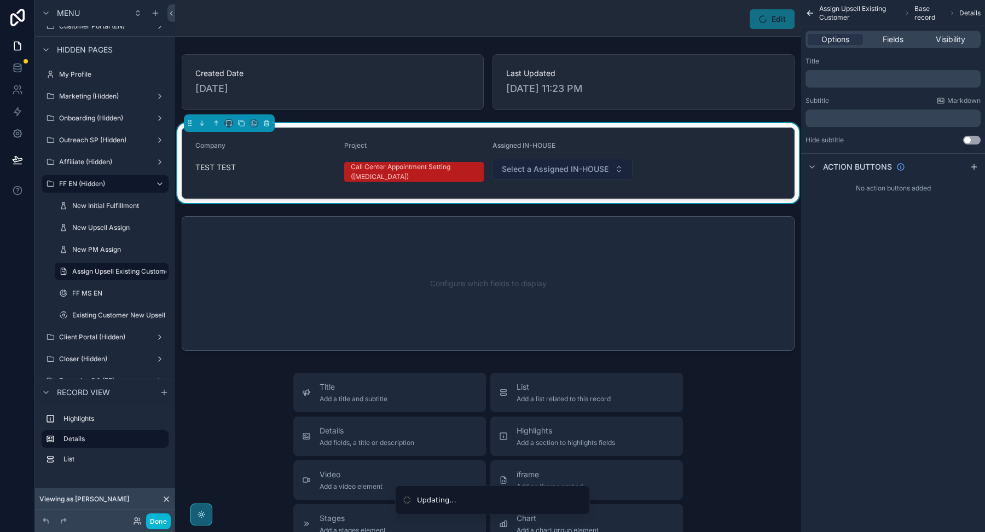
click at [547, 169] on span "Select a Assigned IN-HOUSE" at bounding box center [555, 169] width 107 height 11
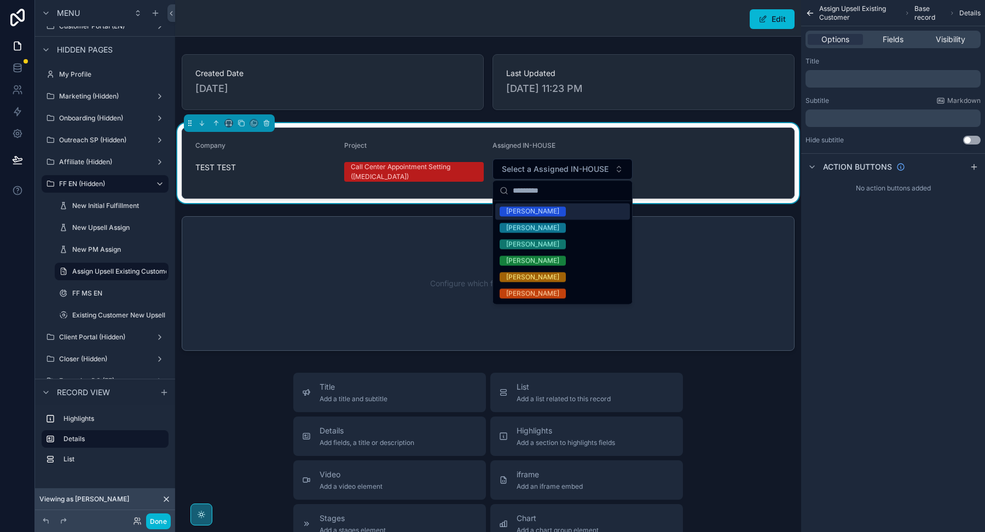
click at [681, 151] on form "Company TEST TEST Project Call Center Appointment Setting ([MEDICAL_DATA]) Assi…" at bounding box center [488, 163] width 612 height 70
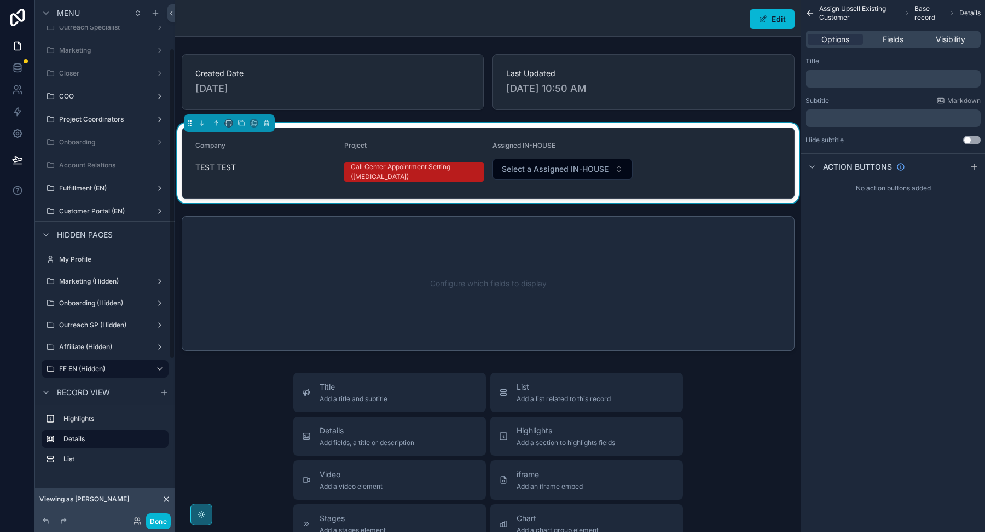
scroll to position [0, 0]
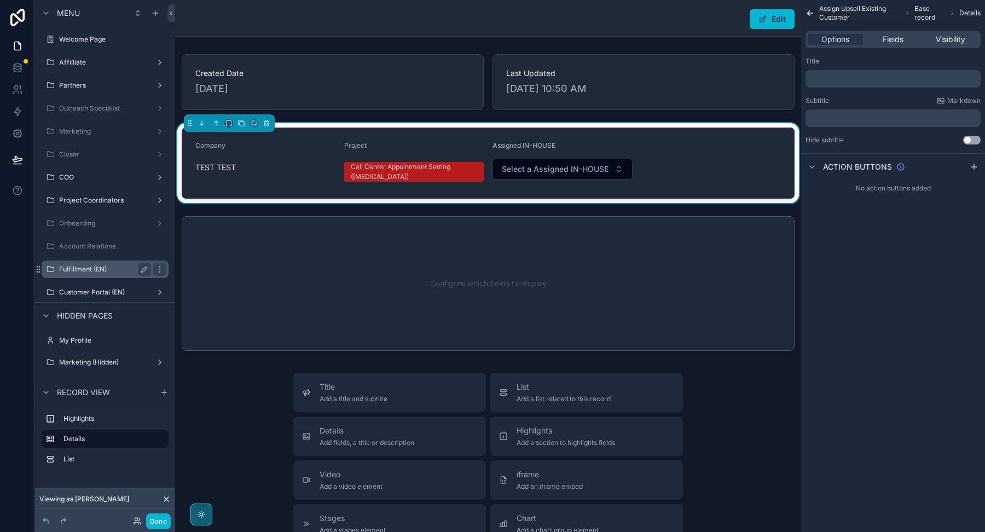
click at [85, 271] on label "Fulfillment (EN)" at bounding box center [103, 269] width 88 height 9
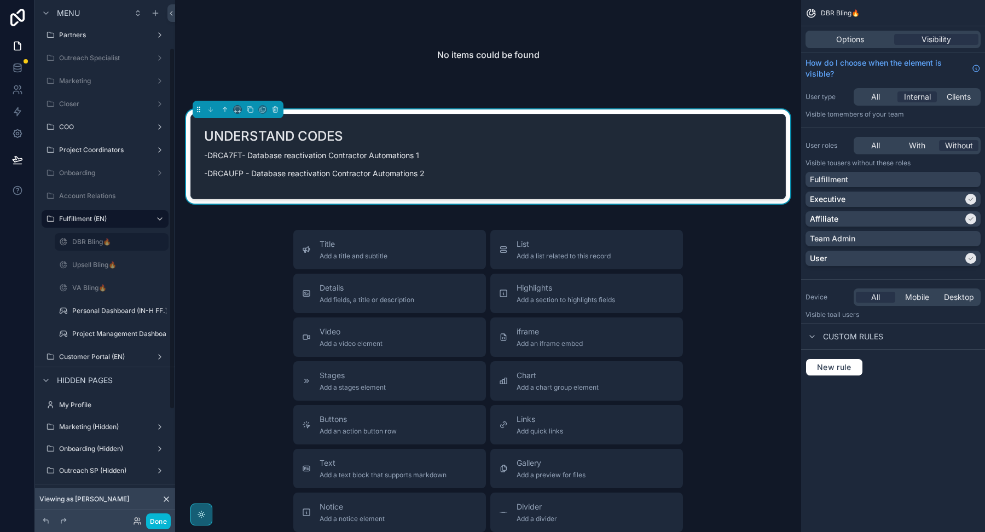
scroll to position [68, 0]
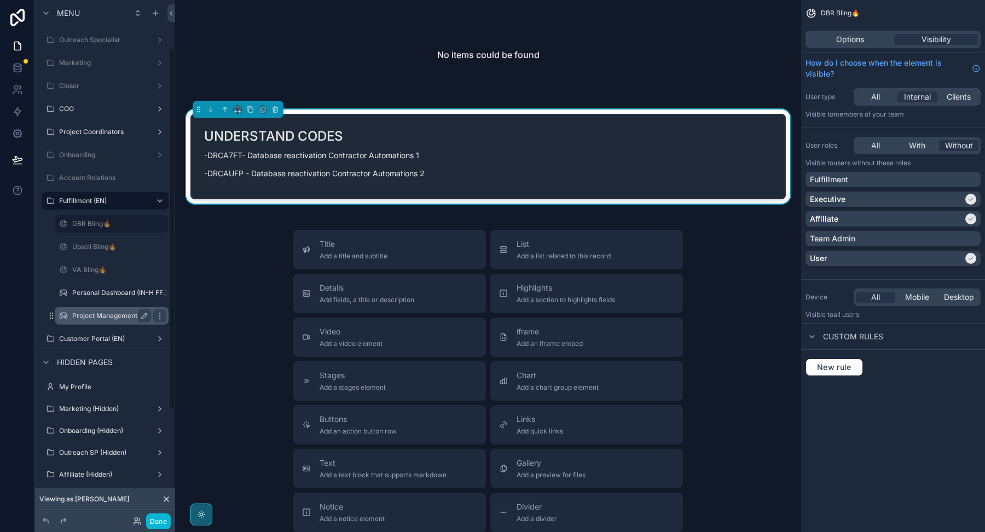
click at [94, 311] on label "Project Management Dashboard (IN-H FF.) (clone)" at bounding box center [150, 315] width 156 height 9
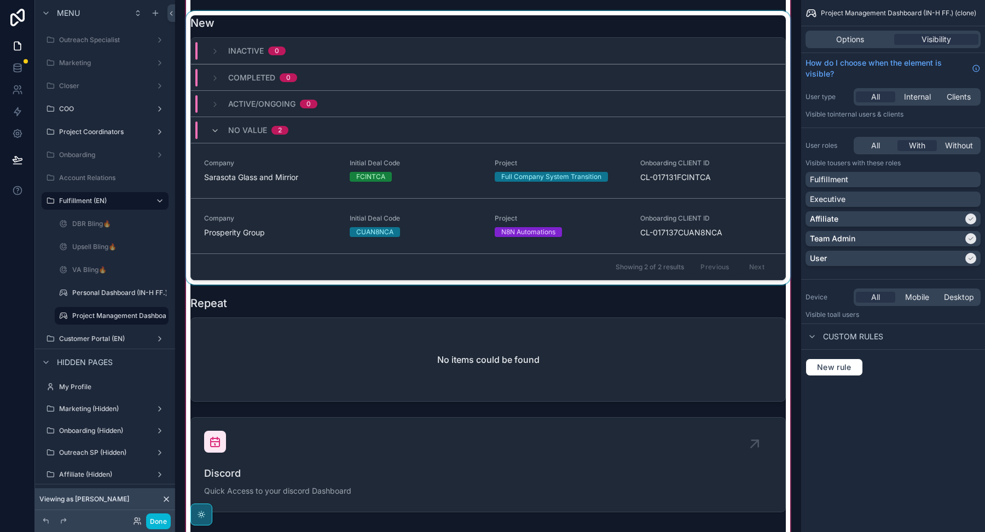
scroll to position [83, 0]
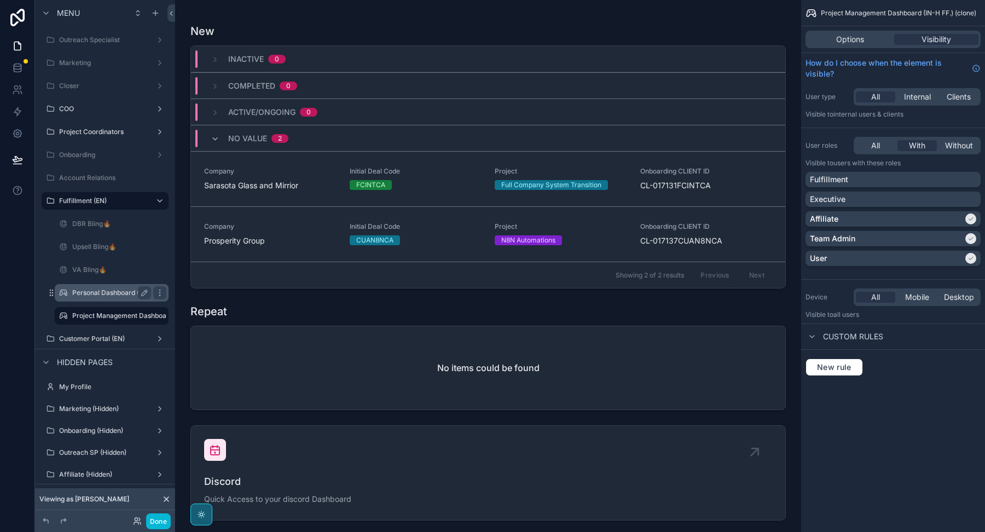
click at [97, 294] on label "Personal Dashboard (IN-H FF.)" at bounding box center [119, 292] width 95 height 9
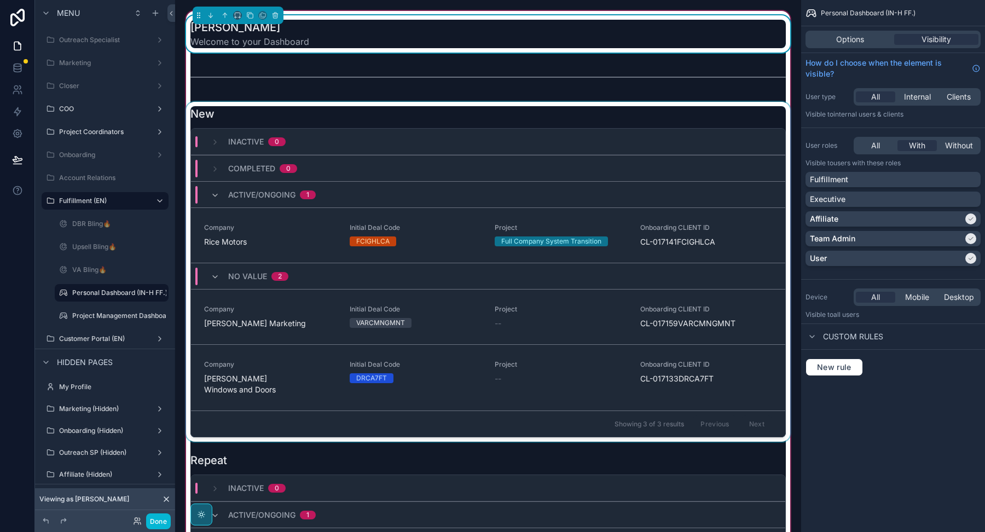
click at [258, 242] on div "scrollable content" at bounding box center [488, 272] width 609 height 340
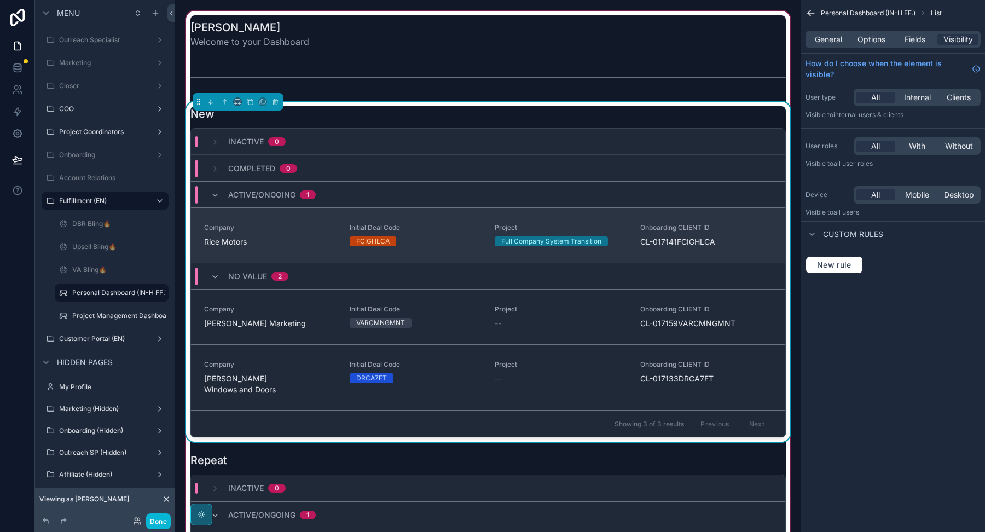
click at [258, 242] on span "Rice Motors" at bounding box center [270, 241] width 132 height 11
